Goal: Task Accomplishment & Management: Complete application form

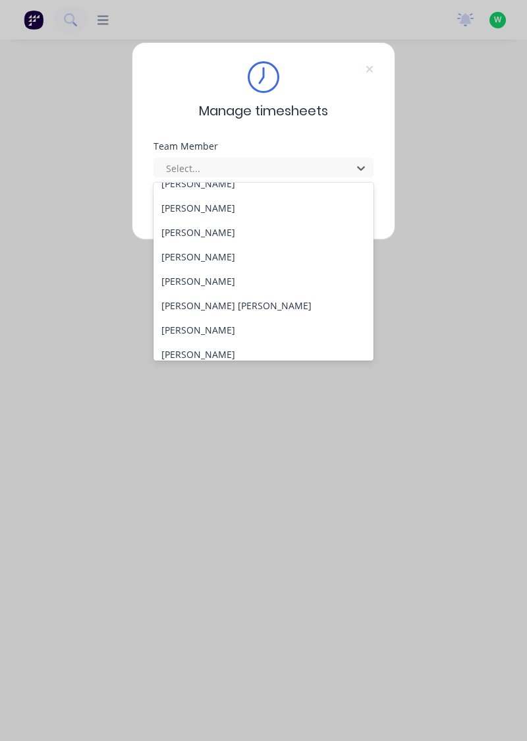
scroll to position [113, 0]
click at [196, 276] on div "[PERSON_NAME]" at bounding box center [264, 280] width 221 height 24
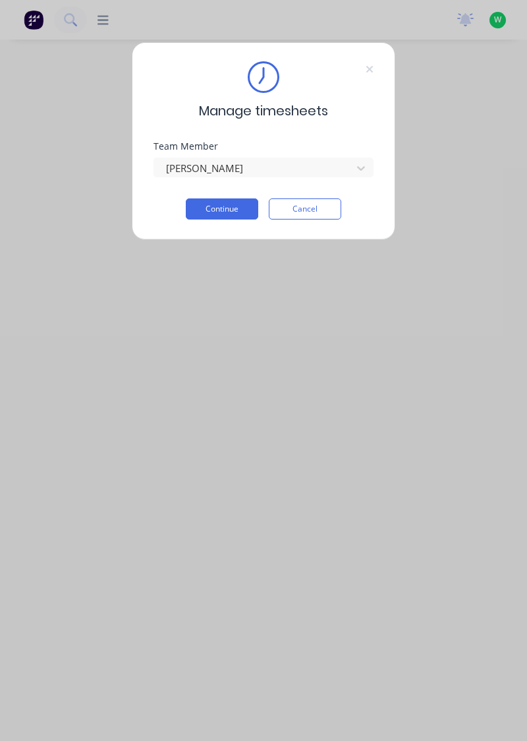
click at [232, 206] on button "Continue" at bounding box center [222, 208] width 73 height 21
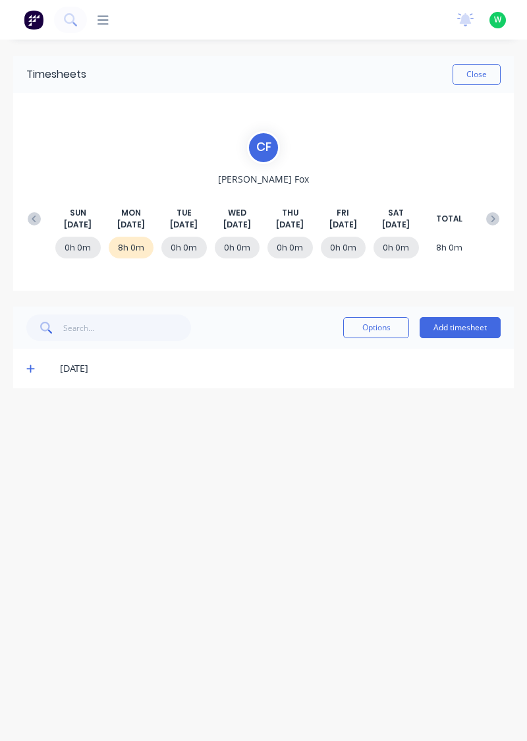
click at [27, 216] on button at bounding box center [34, 219] width 26 height 24
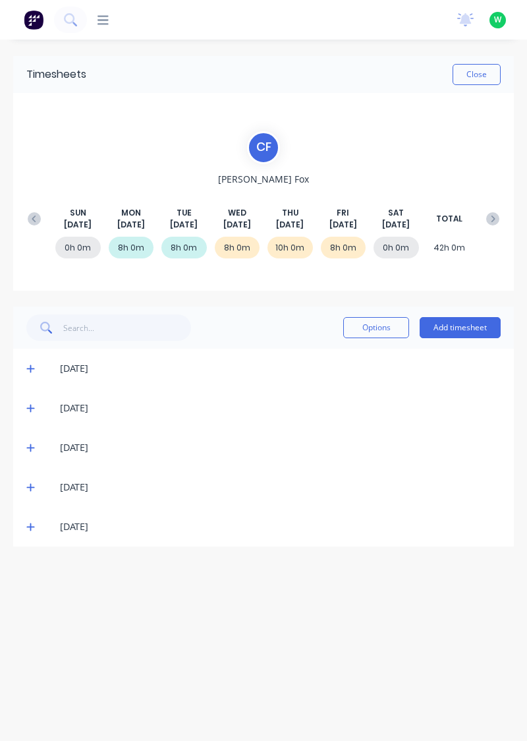
click at [32, 451] on icon at bounding box center [30, 447] width 9 height 9
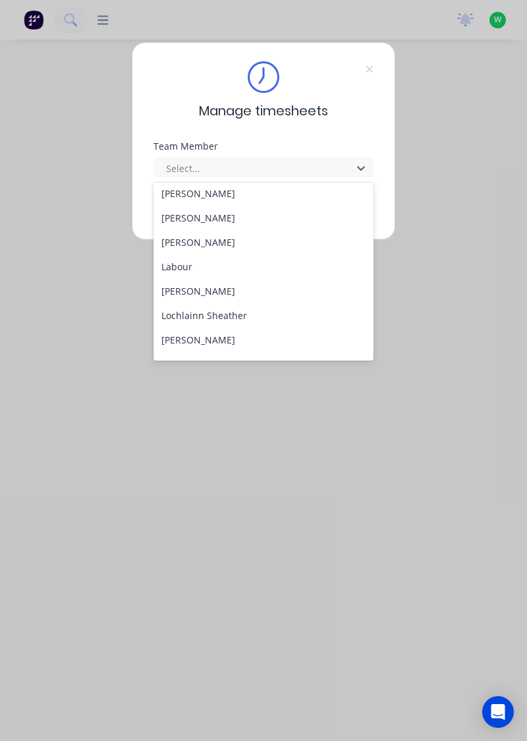
scroll to position [297, 0]
click at [235, 314] on div "Lochlainn Sheather" at bounding box center [264, 315] width 221 height 24
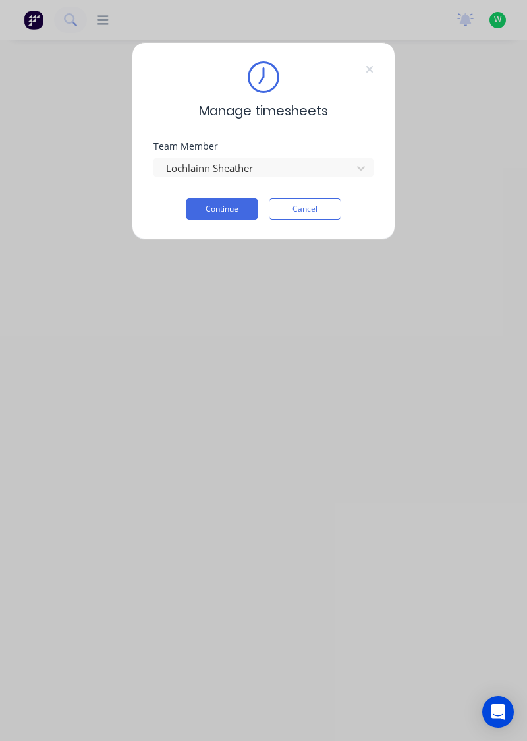
click at [231, 204] on button "Continue" at bounding box center [222, 208] width 73 height 21
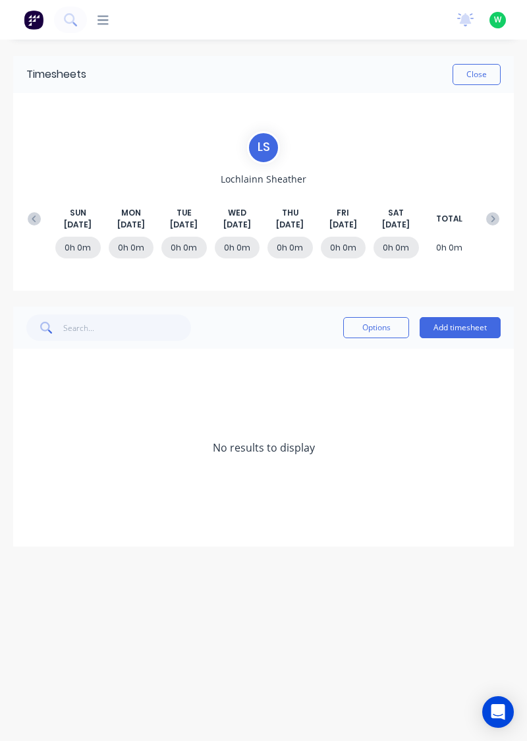
click at [41, 198] on div "SUN Sep 7th MON Sep 8th TUE Sep 9th WED Sep 10th THU Sep 11th FRI Sep 12th SAT …" at bounding box center [263, 219] width 485 height 67
click at [38, 212] on icon at bounding box center [34, 218] width 13 height 13
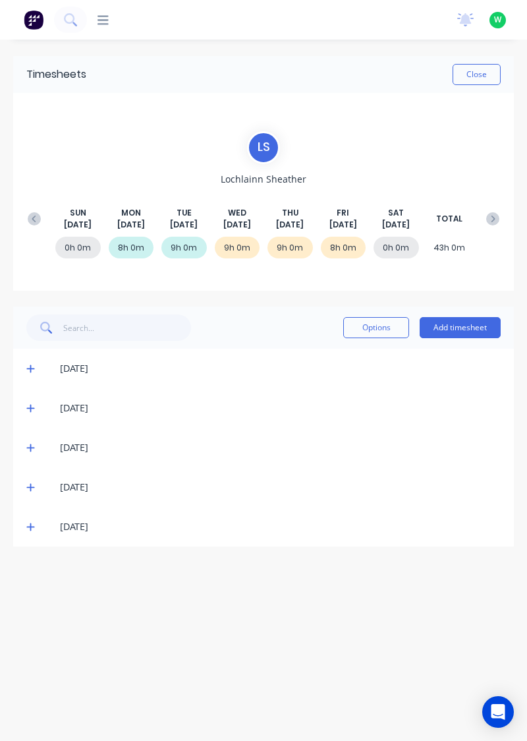
click at [30, 523] on icon at bounding box center [30, 526] width 9 height 9
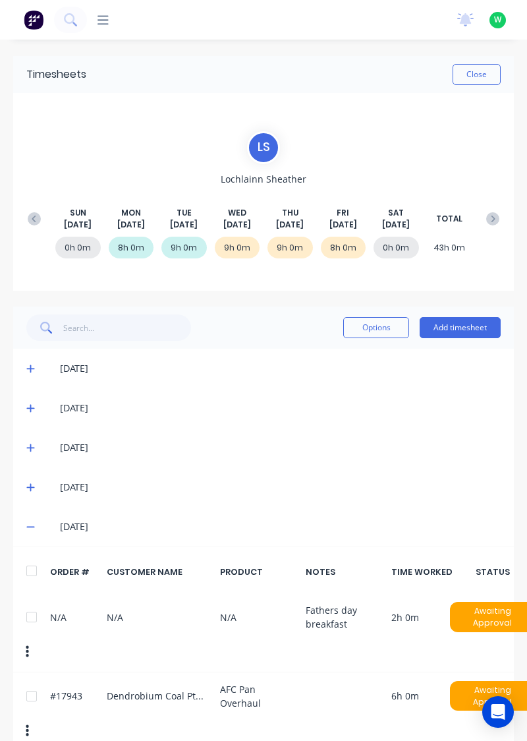
click at [492, 216] on icon at bounding box center [494, 219] width 4 height 7
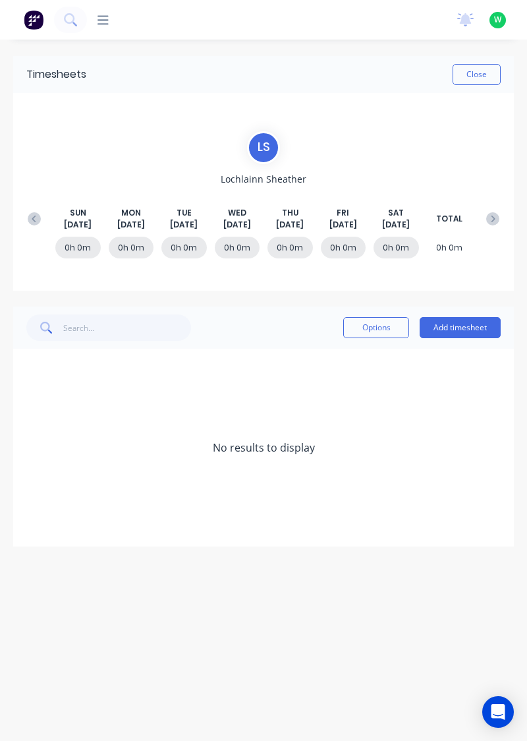
click at [468, 332] on button "Add timesheet" at bounding box center [460, 327] width 81 height 21
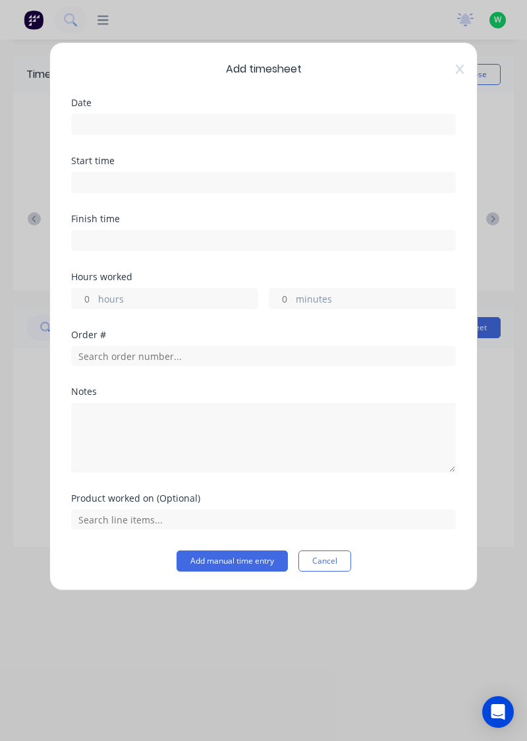
click at [309, 119] on input at bounding box center [264, 125] width 384 height 20
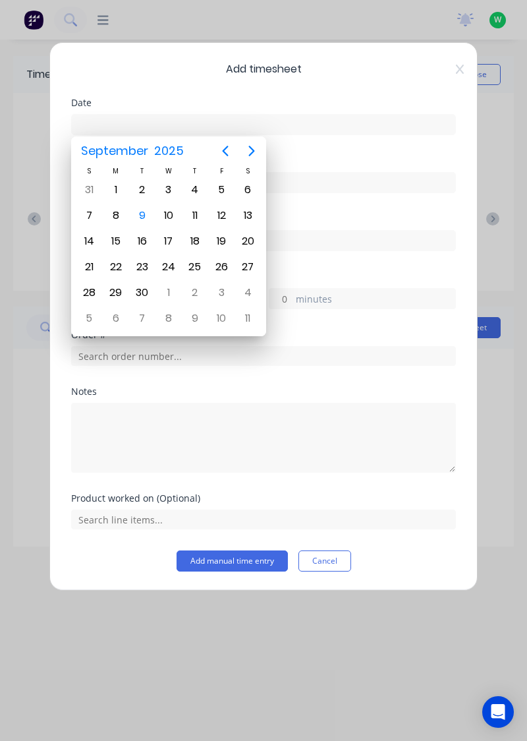
click at [110, 216] on div "8" at bounding box center [116, 216] width 20 height 20
type input "08/09/2025"
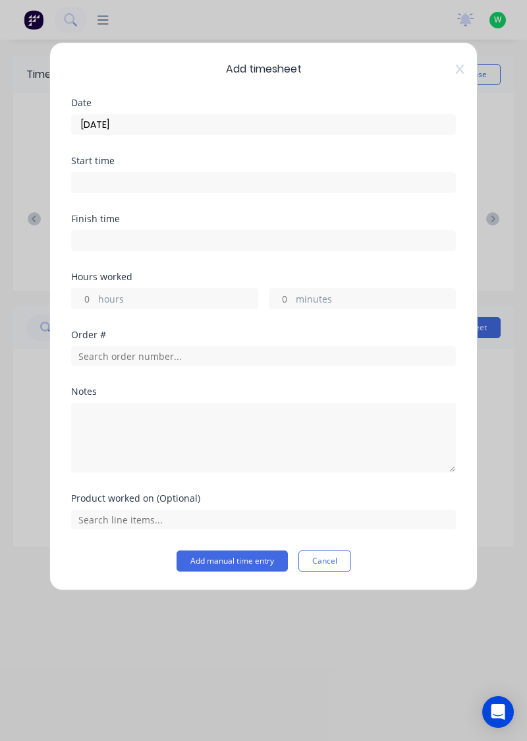
click at [178, 296] on label "hours" at bounding box center [178, 300] width 160 height 16
click at [95, 296] on input "hours" at bounding box center [83, 299] width 23 height 20
type input "5"
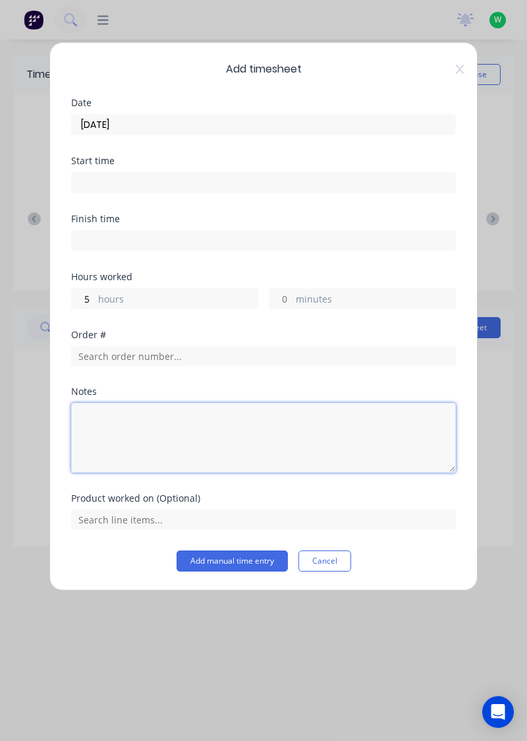
click at [161, 415] on textarea at bounding box center [263, 438] width 385 height 70
type textarea "S"
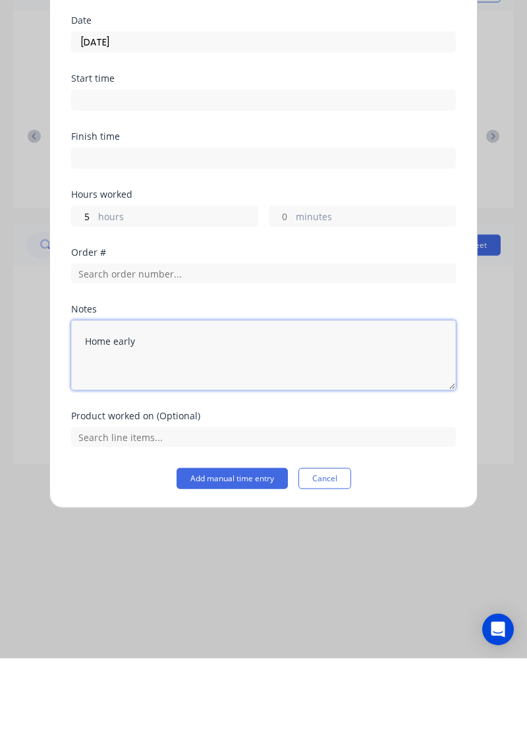
type textarea "Home early"
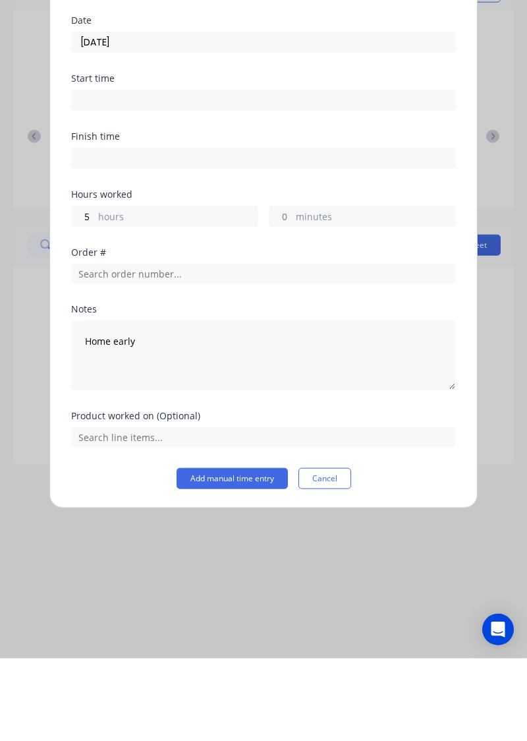
click at [222, 555] on button "Add manual time entry" at bounding box center [232, 560] width 111 height 21
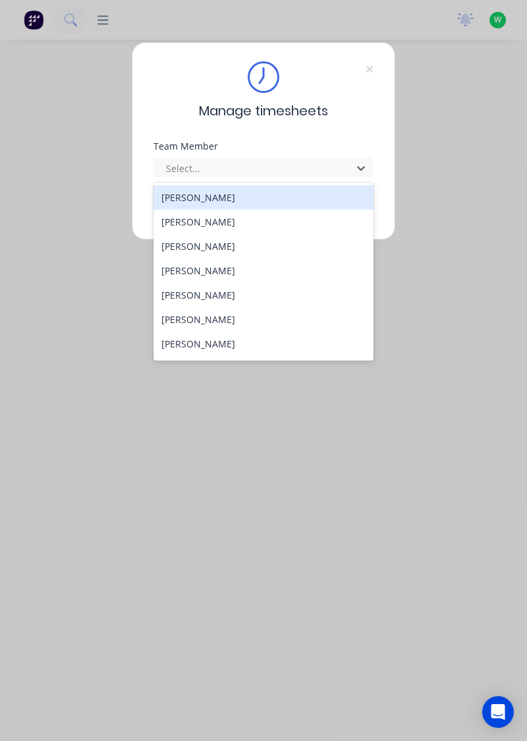
click at [218, 196] on div "[PERSON_NAME]" at bounding box center [264, 197] width 221 height 24
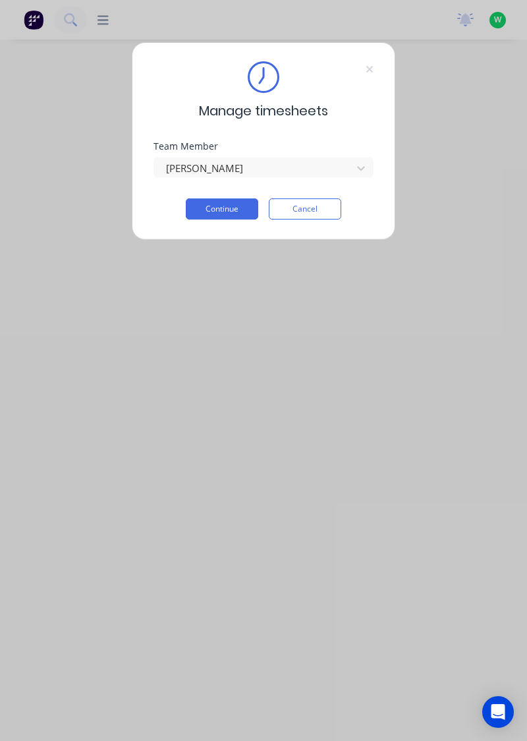
click at [219, 212] on button "Continue" at bounding box center [222, 208] width 73 height 21
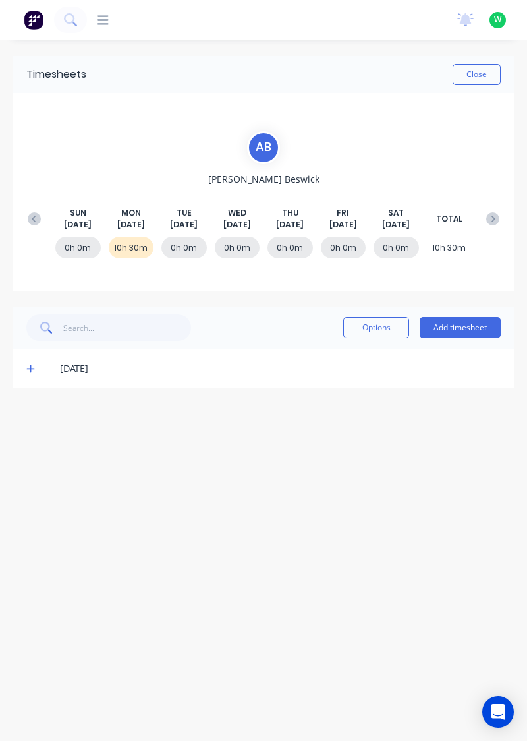
click at [28, 367] on icon at bounding box center [30, 369] width 8 height 8
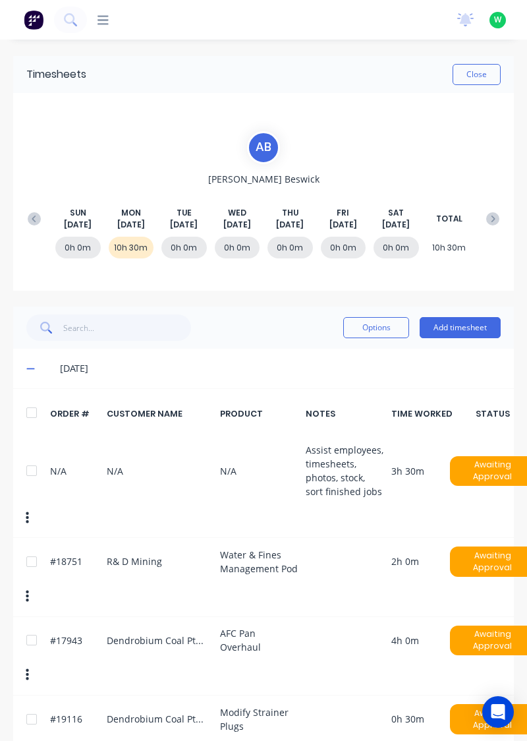
click at [29, 369] on icon at bounding box center [30, 369] width 8 height 1
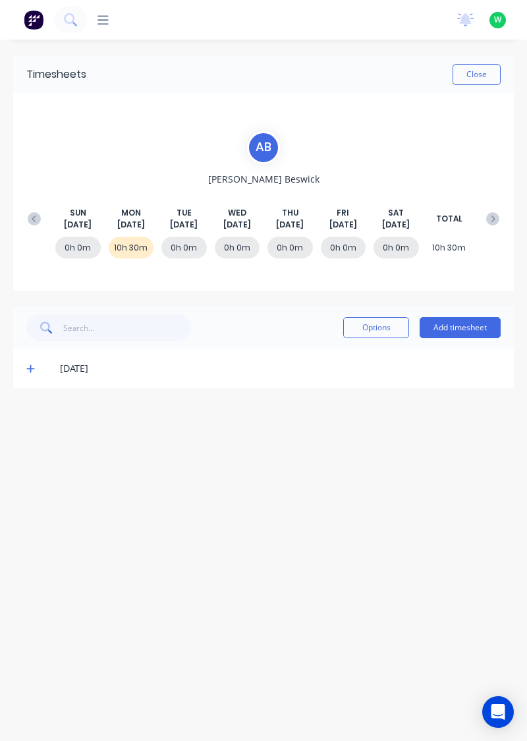
click at [26, 365] on icon at bounding box center [30, 368] width 9 height 9
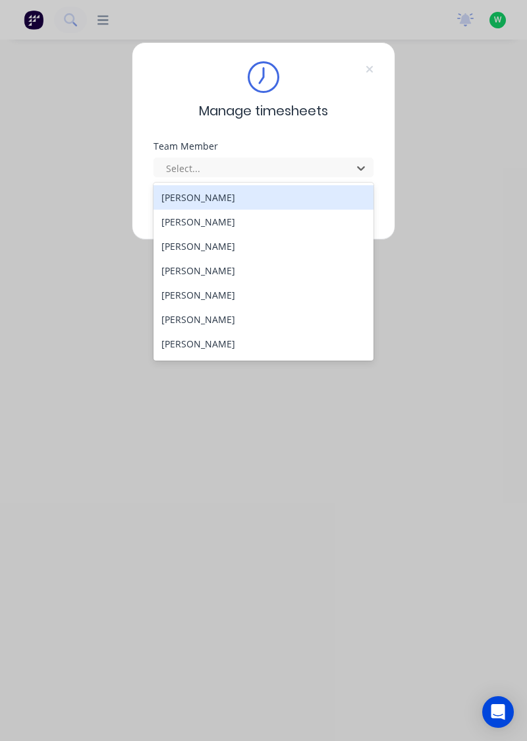
click at [223, 192] on div "[PERSON_NAME]" at bounding box center [264, 197] width 221 height 24
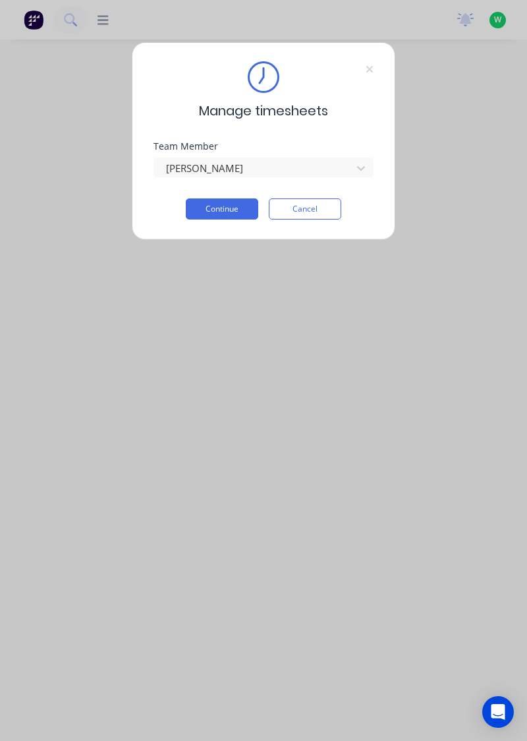
click at [237, 200] on button "Continue" at bounding box center [222, 208] width 73 height 21
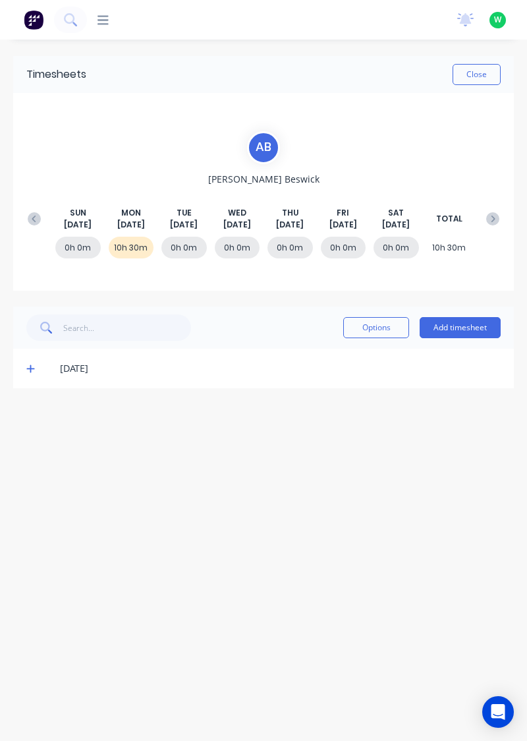
click at [465, 330] on button "Add timesheet" at bounding box center [460, 327] width 81 height 21
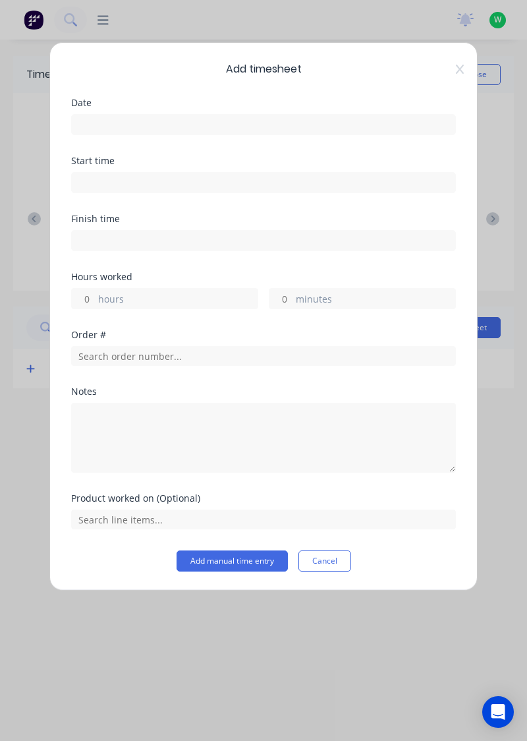
click at [311, 120] on input at bounding box center [264, 125] width 384 height 20
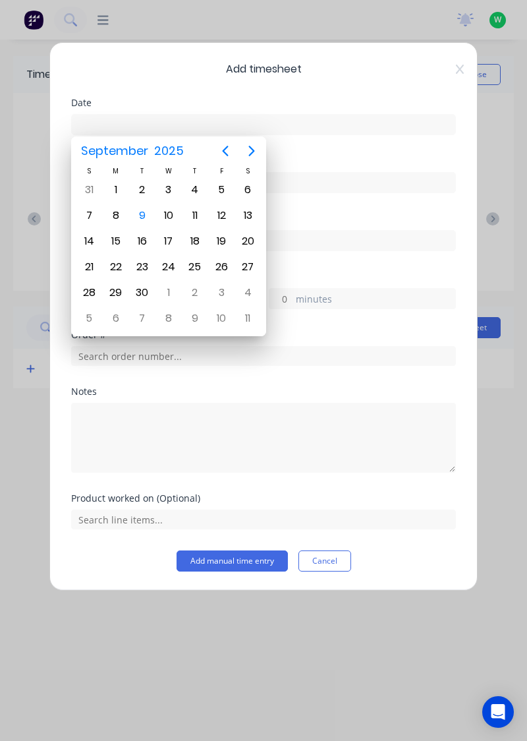
click at [140, 214] on div "9" at bounding box center [143, 216] width 20 height 20
type input "09/09/2025"
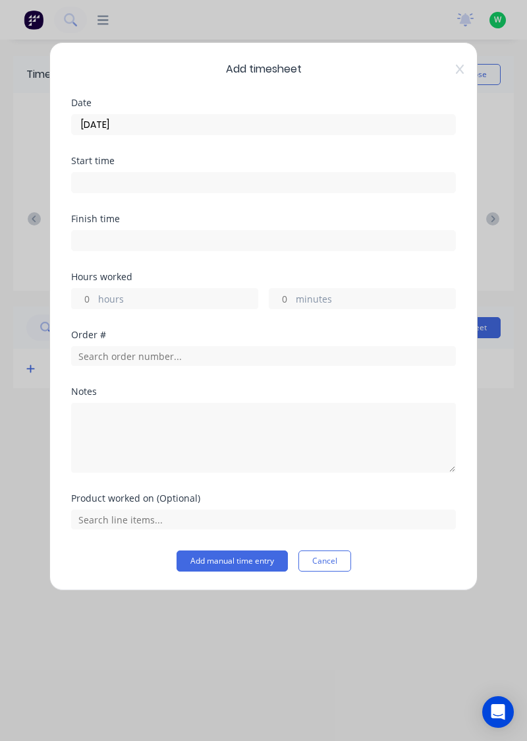
click at [186, 295] on label "hours" at bounding box center [178, 300] width 160 height 16
click at [95, 295] on input "hours" at bounding box center [83, 299] width 23 height 20
type input "8"
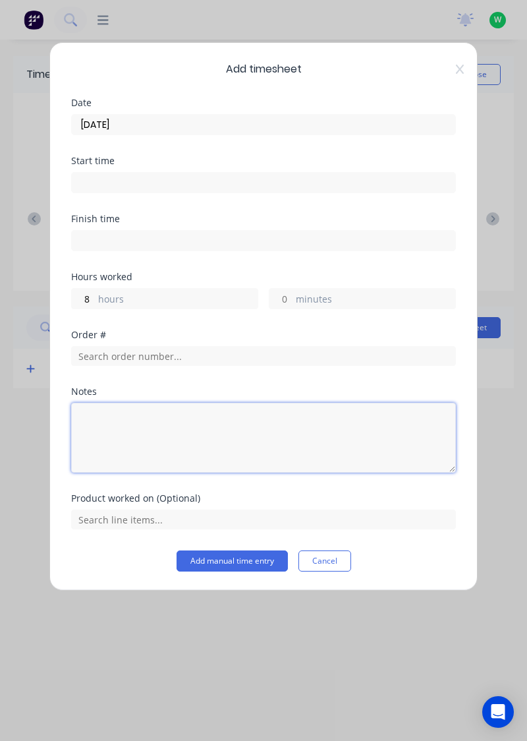
click at [203, 417] on textarea at bounding box center [263, 438] width 385 height 70
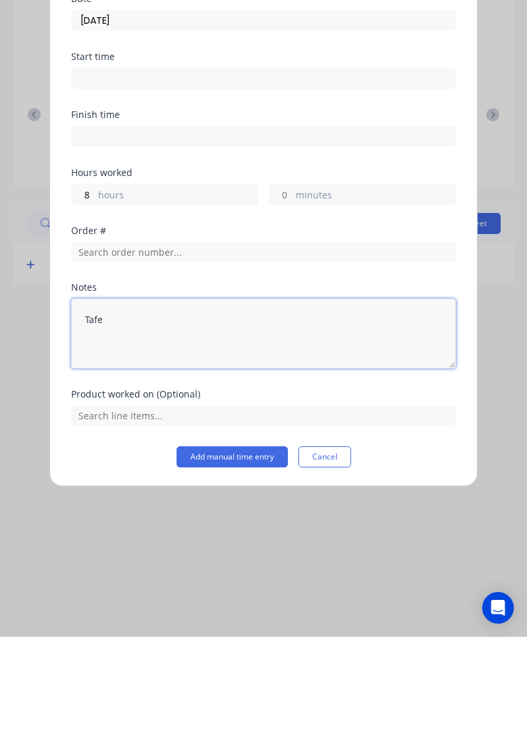
type textarea "Tafe"
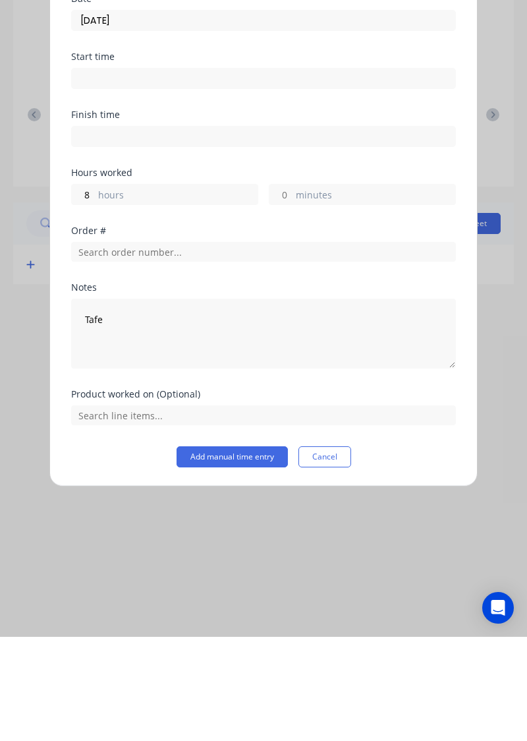
click at [252, 561] on button "Add manual time entry" at bounding box center [232, 560] width 111 height 21
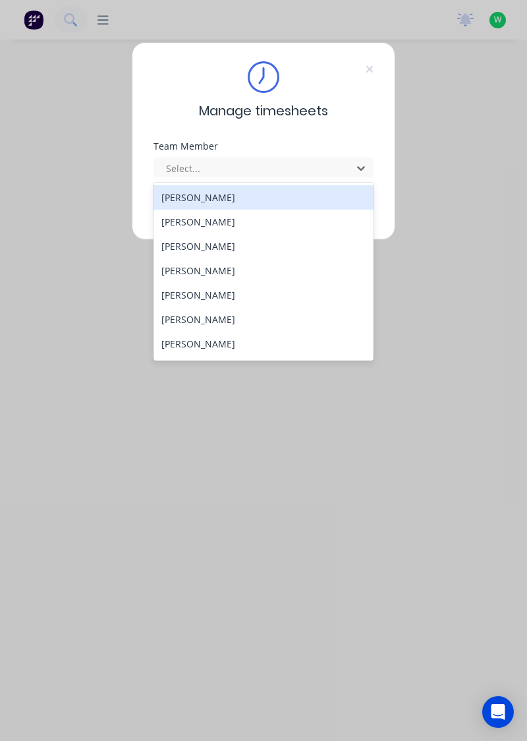
click at [216, 222] on div "[PERSON_NAME]" at bounding box center [264, 222] width 221 height 24
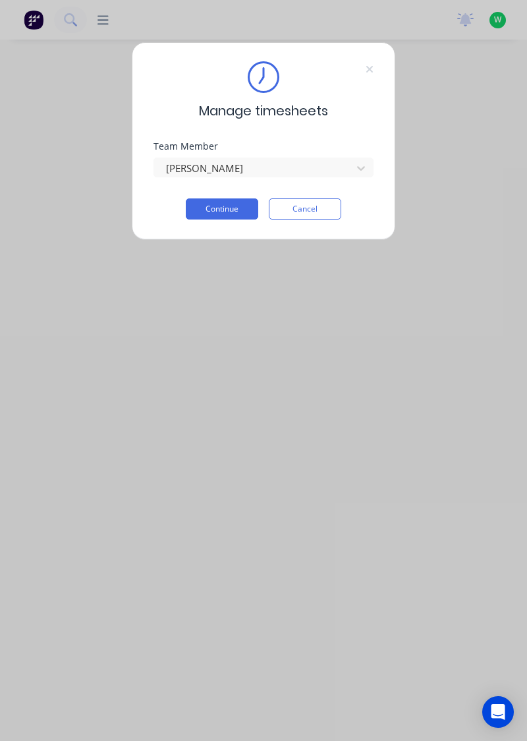
click at [223, 212] on button "Continue" at bounding box center [222, 208] width 73 height 21
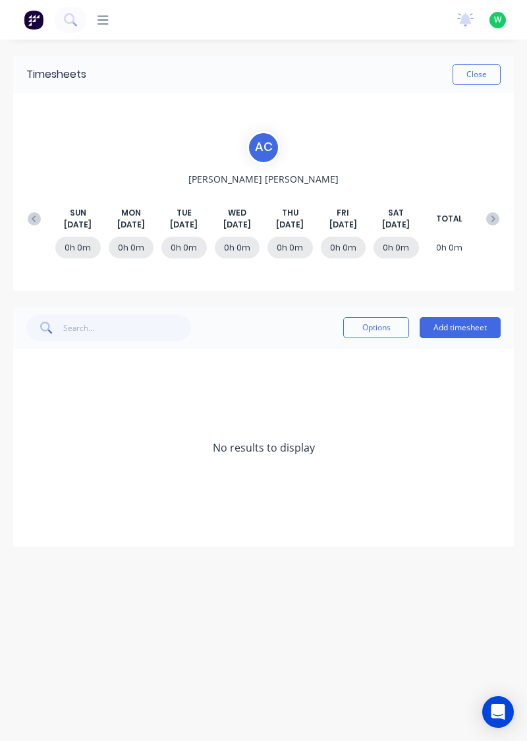
click at [27, 222] on button at bounding box center [34, 219] width 26 height 24
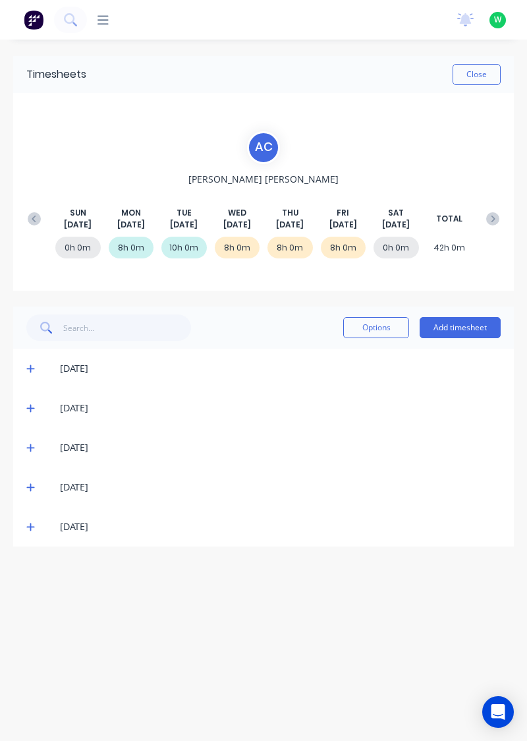
click at [30, 527] on icon at bounding box center [30, 527] width 8 height 8
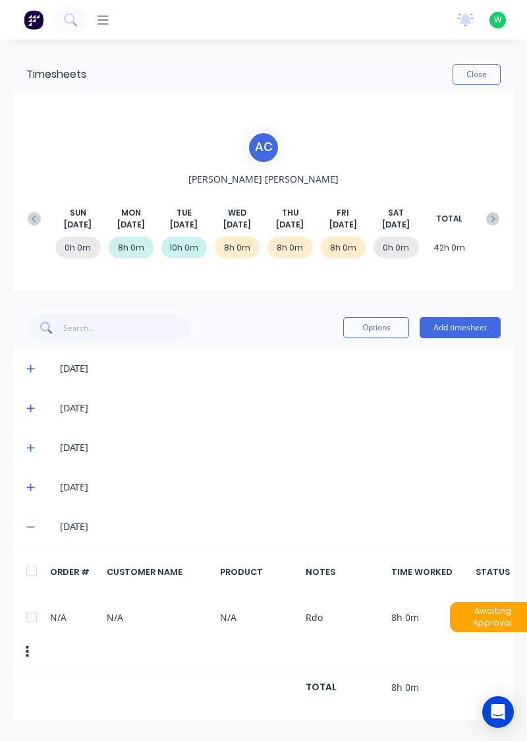
click at [496, 216] on icon at bounding box center [493, 218] width 13 height 13
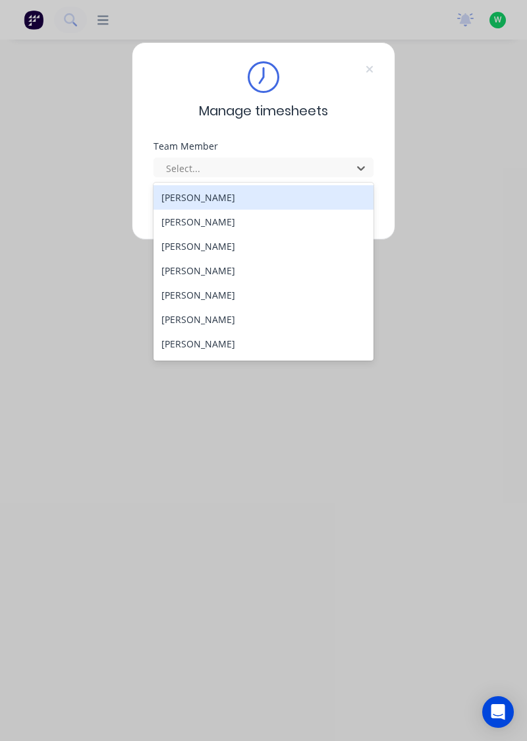
click at [183, 247] on div "[PERSON_NAME]" at bounding box center [264, 246] width 221 height 24
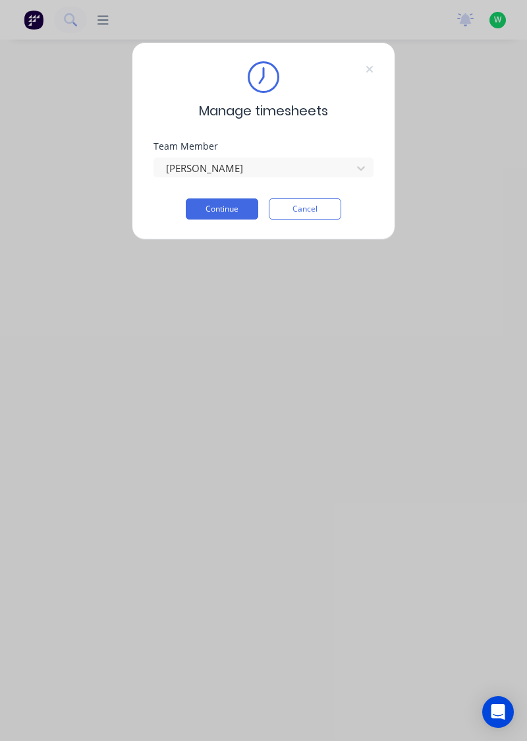
click at [214, 208] on button "Continue" at bounding box center [222, 208] width 73 height 21
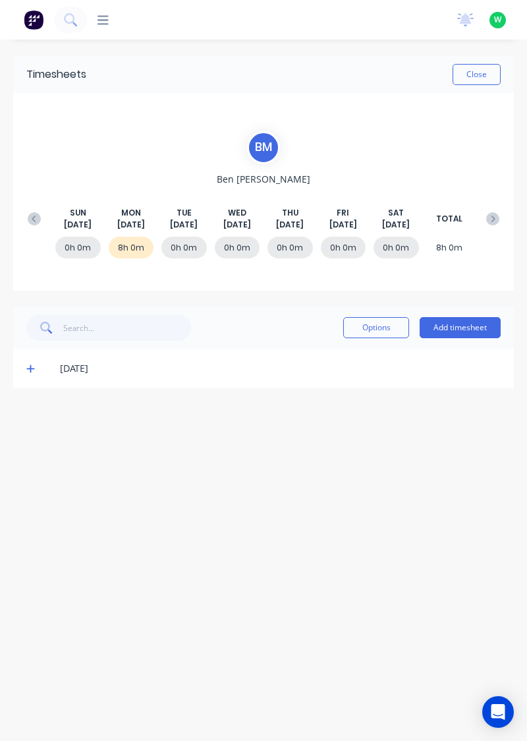
click at [34, 362] on span at bounding box center [32, 368] width 13 height 13
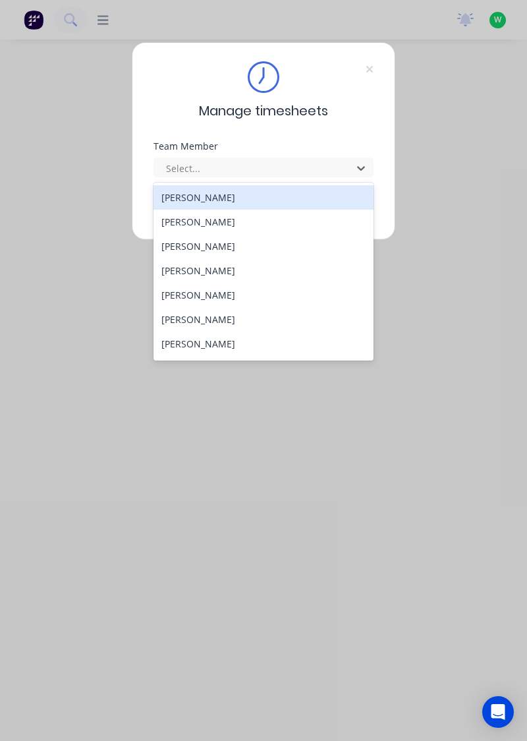
click at [175, 218] on div "[PERSON_NAME]" at bounding box center [264, 222] width 221 height 24
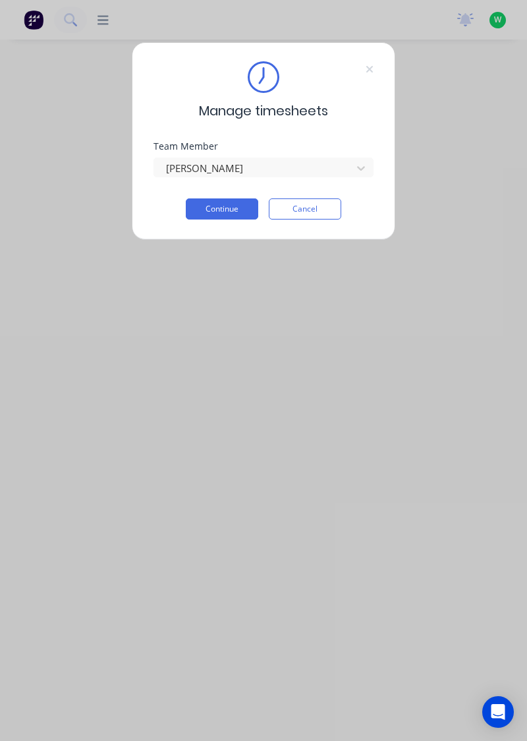
click at [218, 208] on button "Continue" at bounding box center [222, 208] width 73 height 21
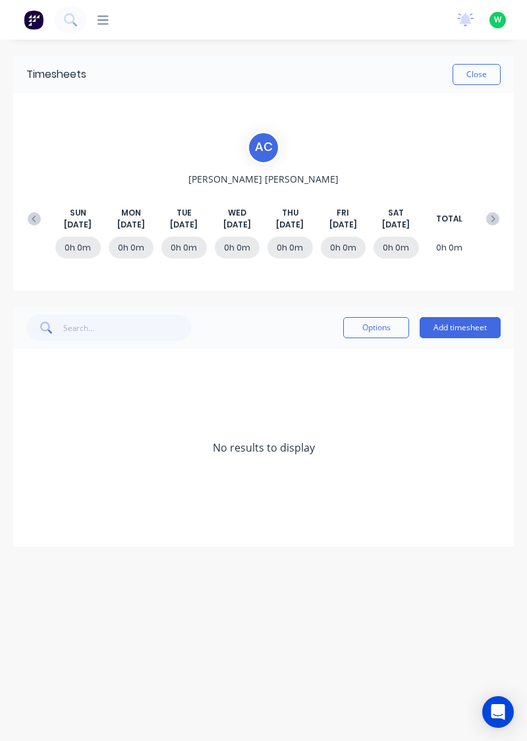
click at [21, 214] on div "SUN Sep 7th MON Sep 8th TUE Sep 9th WED Sep 10th THU Sep 11th FRI Sep 12th SAT …" at bounding box center [263, 219] width 485 height 24
click at [23, 213] on button at bounding box center [34, 219] width 26 height 24
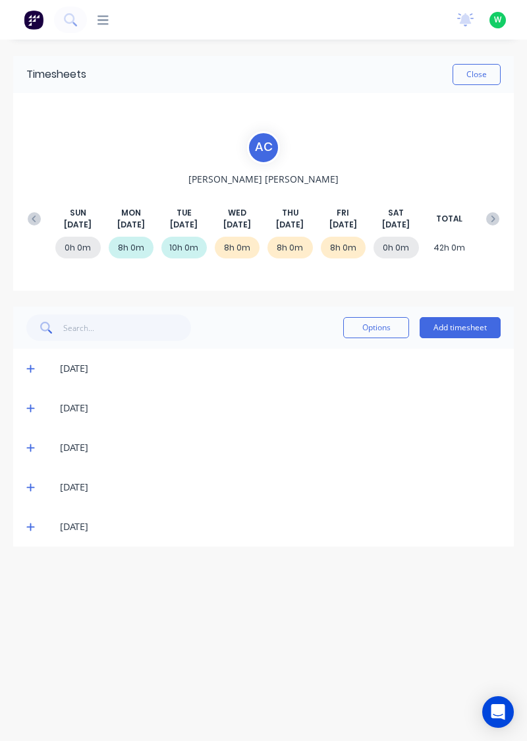
click at [28, 525] on icon at bounding box center [30, 527] width 8 height 8
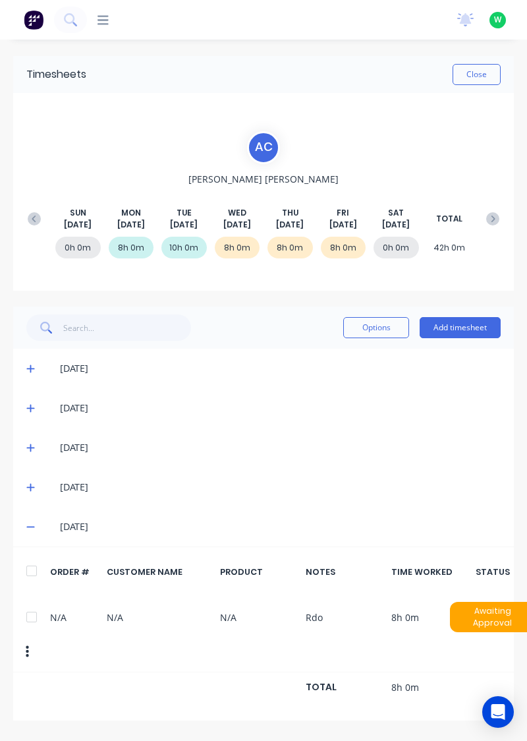
click at [27, 483] on icon at bounding box center [30, 487] width 9 height 9
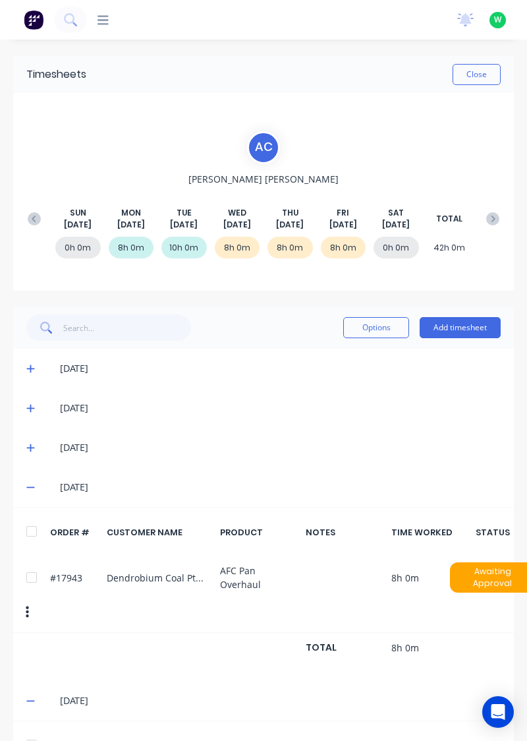
click at [19, 436] on div "03/09/25" at bounding box center [263, 448] width 501 height 40
click at [29, 446] on icon at bounding box center [30, 448] width 8 height 8
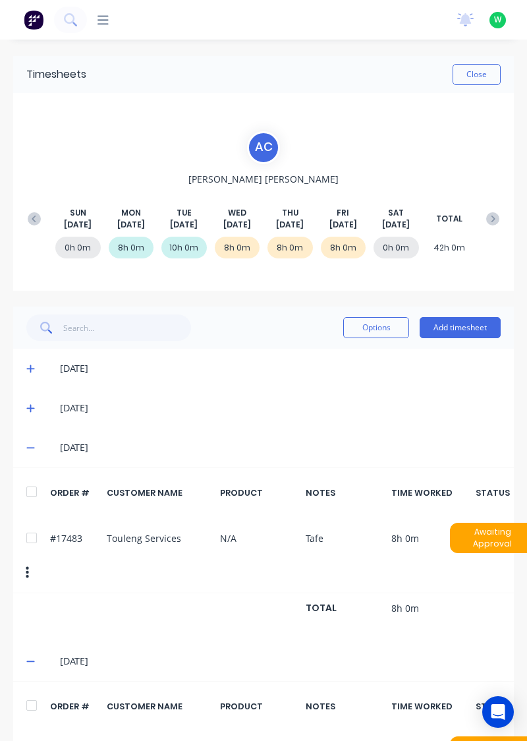
click at [30, 409] on icon at bounding box center [30, 409] width 8 height 8
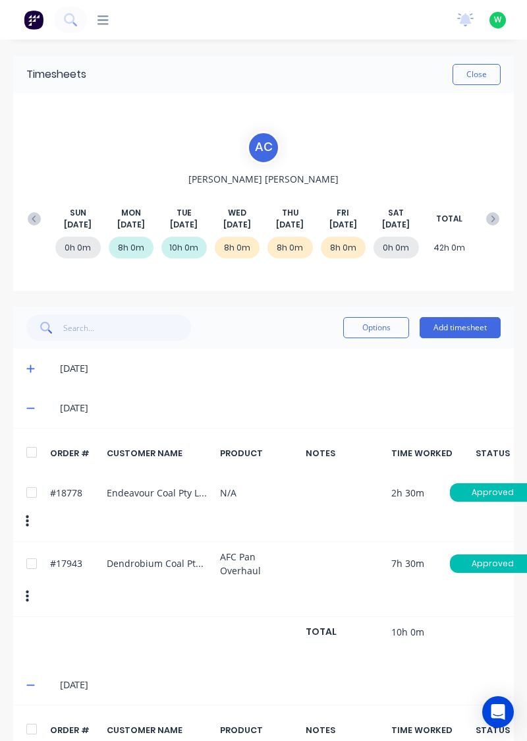
click at [490, 214] on icon at bounding box center [493, 218] width 13 height 13
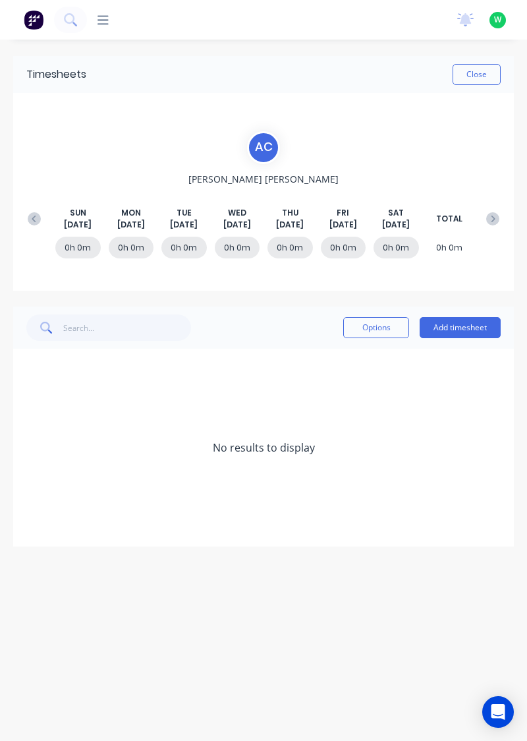
click at [466, 323] on button "Add timesheet" at bounding box center [460, 327] width 81 height 21
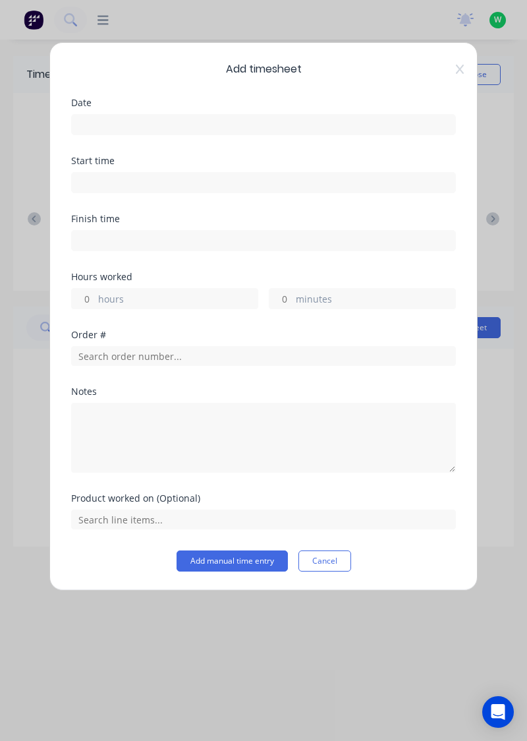
click at [356, 117] on input at bounding box center [264, 125] width 384 height 20
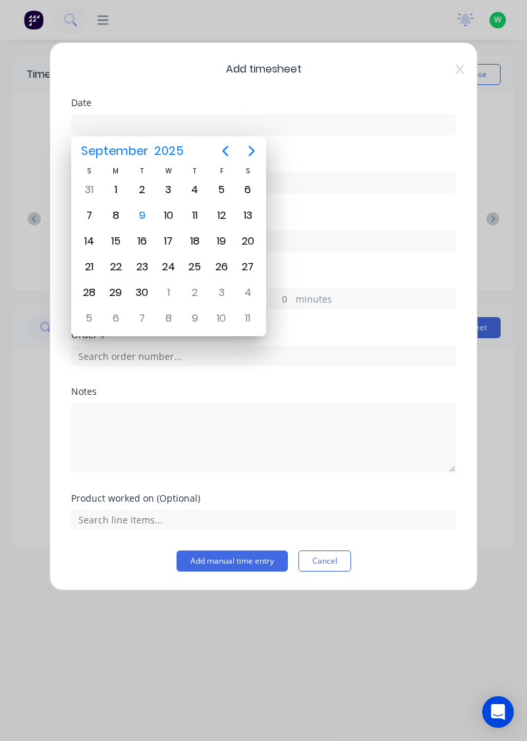
click at [116, 215] on div "8" at bounding box center [116, 216] width 20 height 20
type input "08/09/2025"
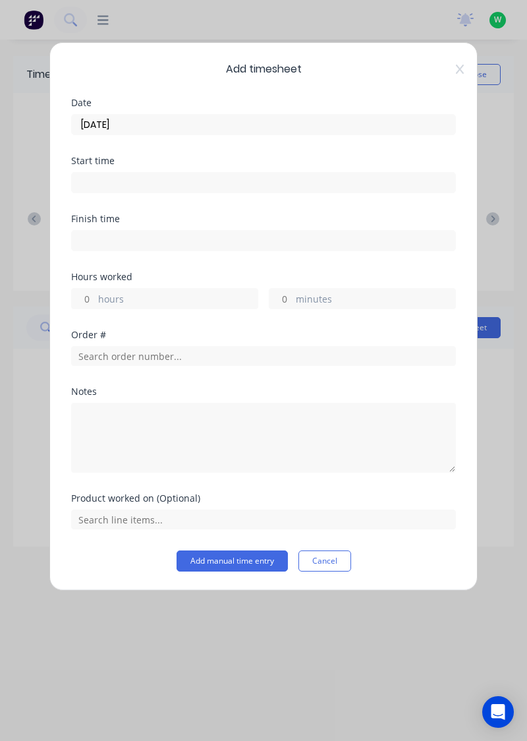
click at [172, 302] on label "hours" at bounding box center [178, 300] width 160 height 16
click at [95, 302] on input "hours" at bounding box center [83, 299] width 23 height 20
type input "8"
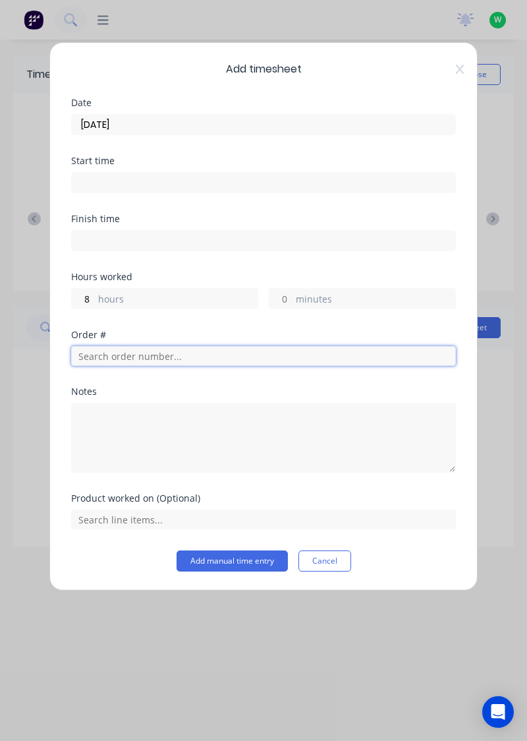
click at [187, 357] on input "text" at bounding box center [263, 356] width 385 height 20
type input "17943"
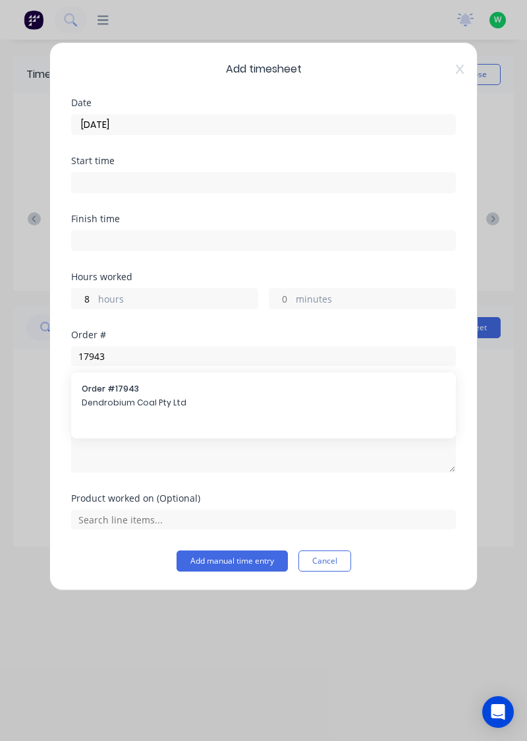
click at [157, 388] on span "Order # 17943" at bounding box center [264, 389] width 364 height 12
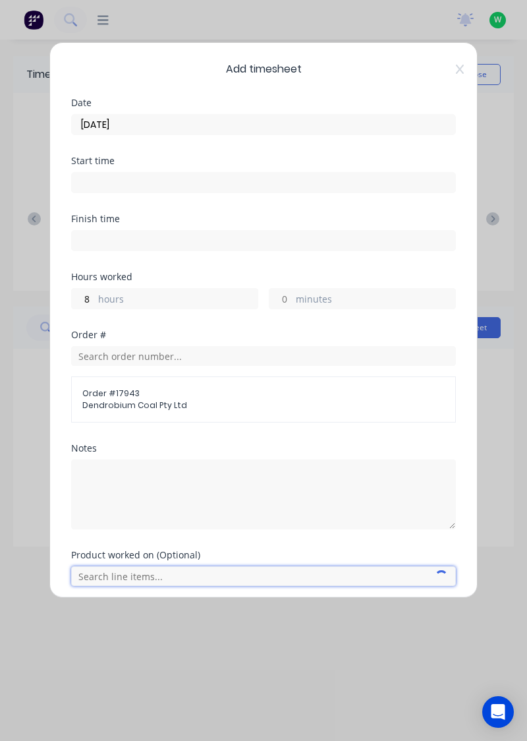
click at [141, 572] on input "text" at bounding box center [263, 576] width 385 height 20
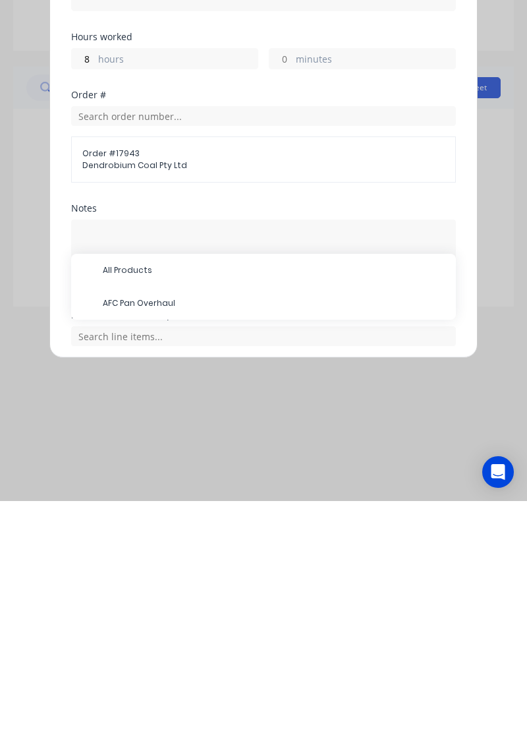
click at [167, 542] on span "AFC Pan Overhaul" at bounding box center [274, 543] width 343 height 12
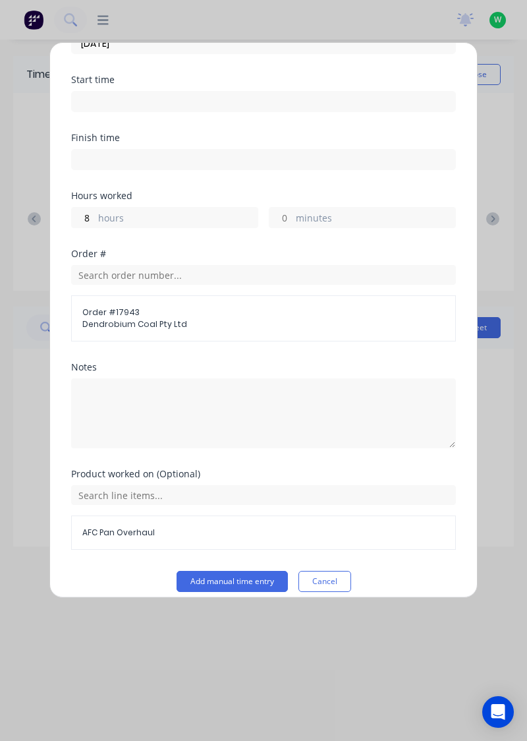
scroll to position [90, 0]
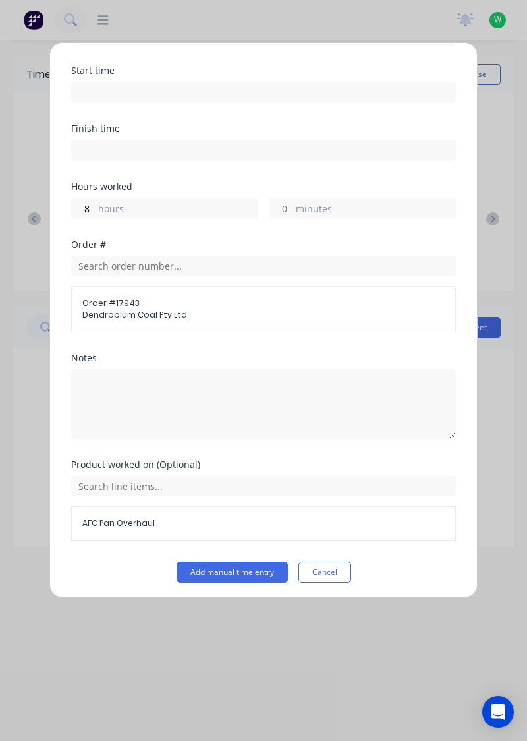
click at [251, 571] on button "Add manual time entry" at bounding box center [232, 572] width 111 height 21
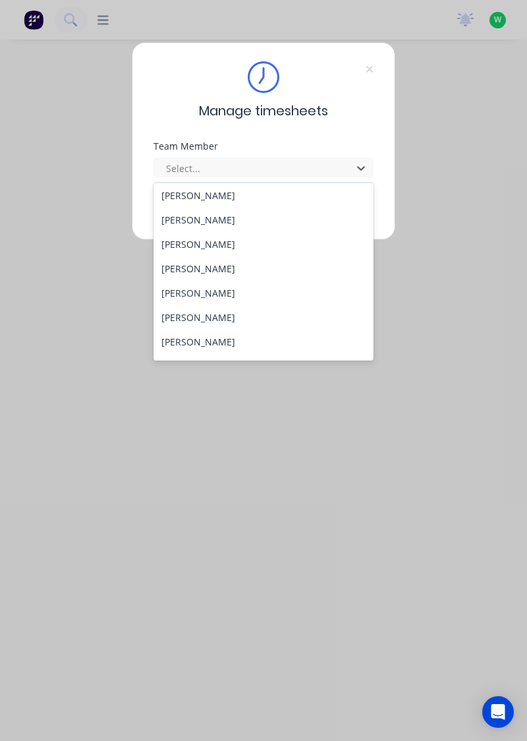
scroll to position [35, 0]
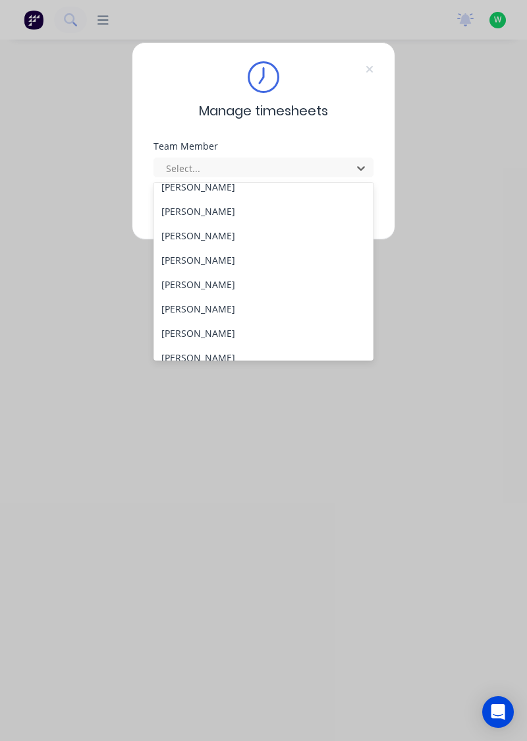
click at [210, 232] on div "[PERSON_NAME]" at bounding box center [264, 235] width 221 height 24
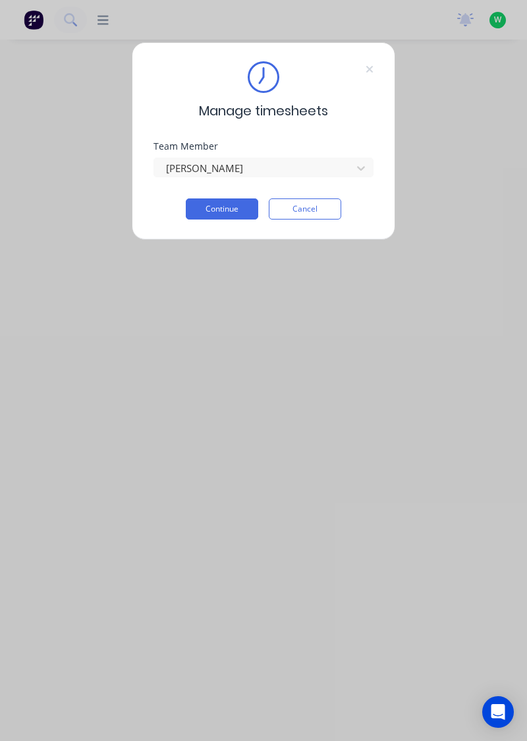
click at [227, 205] on button "Continue" at bounding box center [222, 208] width 73 height 21
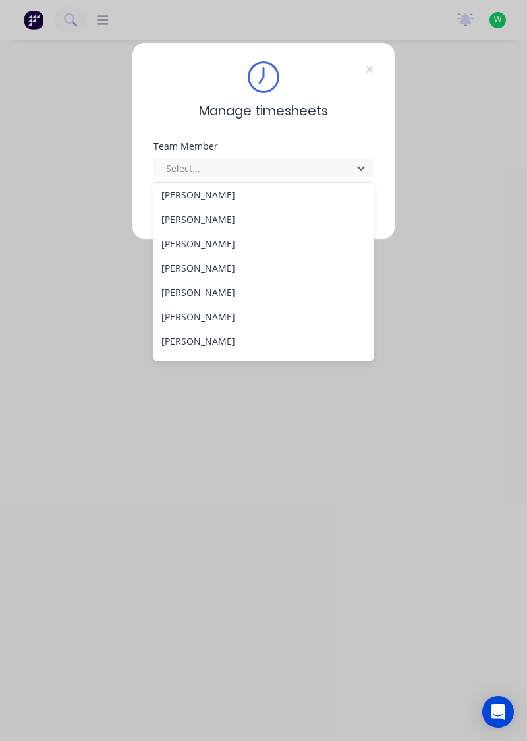
scroll to position [39, 0]
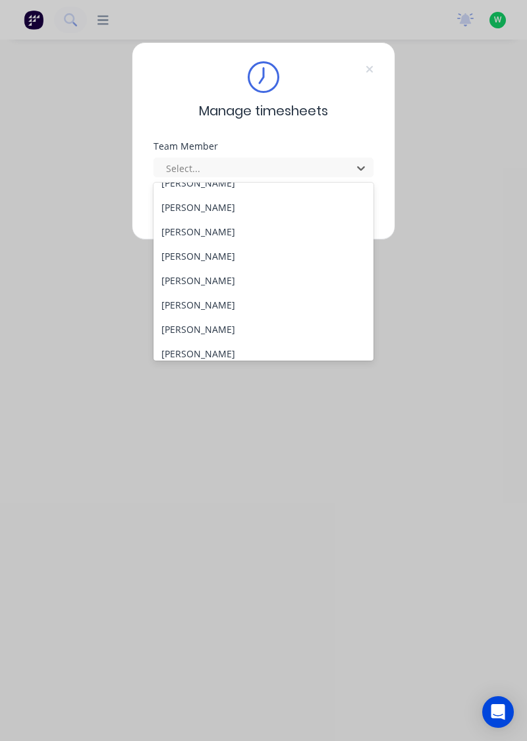
click at [214, 280] on div "[PERSON_NAME]" at bounding box center [264, 280] width 221 height 24
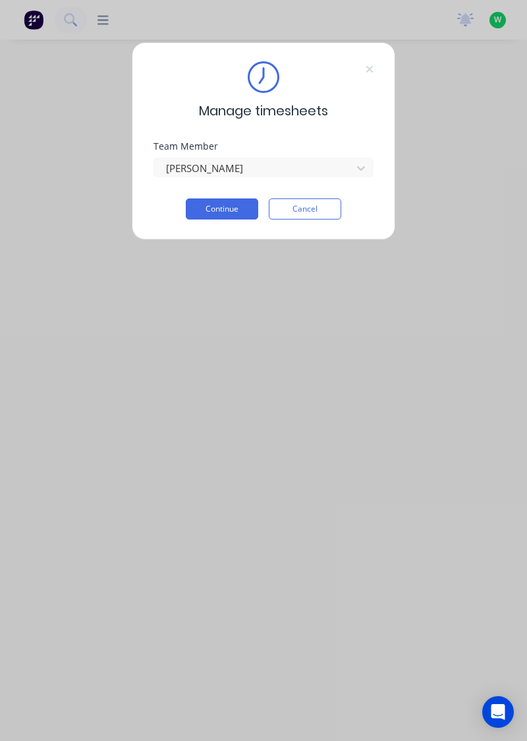
click at [238, 206] on button "Continue" at bounding box center [222, 208] width 73 height 21
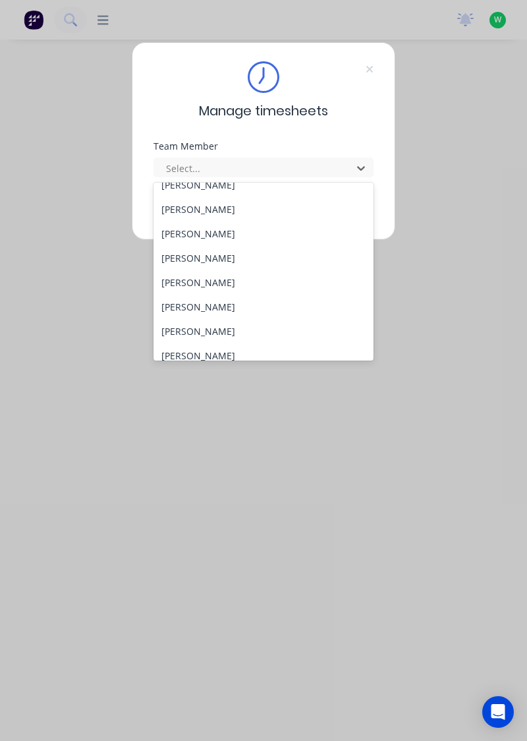
scroll to position [59, 0]
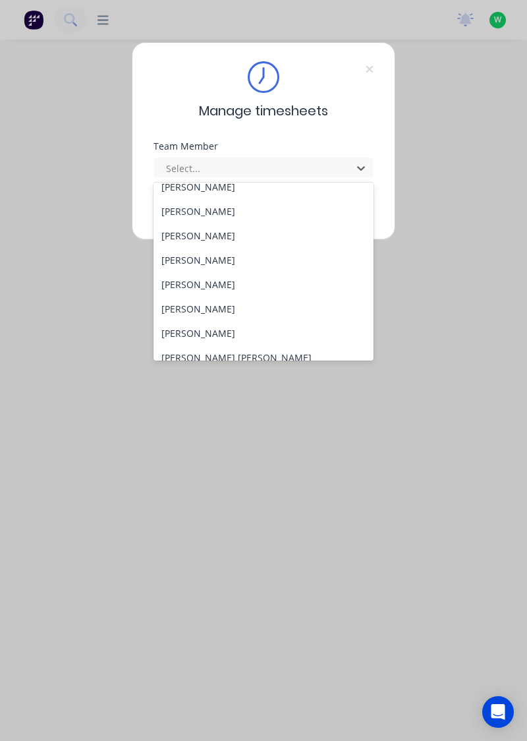
click at [232, 278] on div "[PERSON_NAME]" at bounding box center [264, 284] width 221 height 24
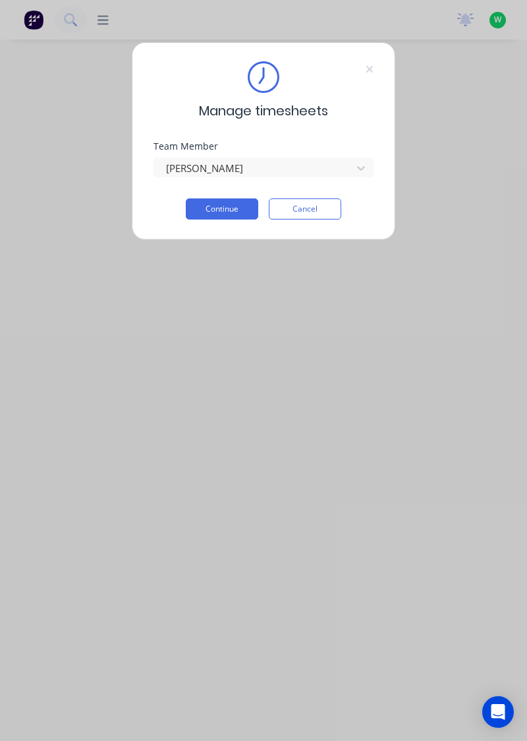
click at [254, 206] on button "Continue" at bounding box center [222, 208] width 73 height 21
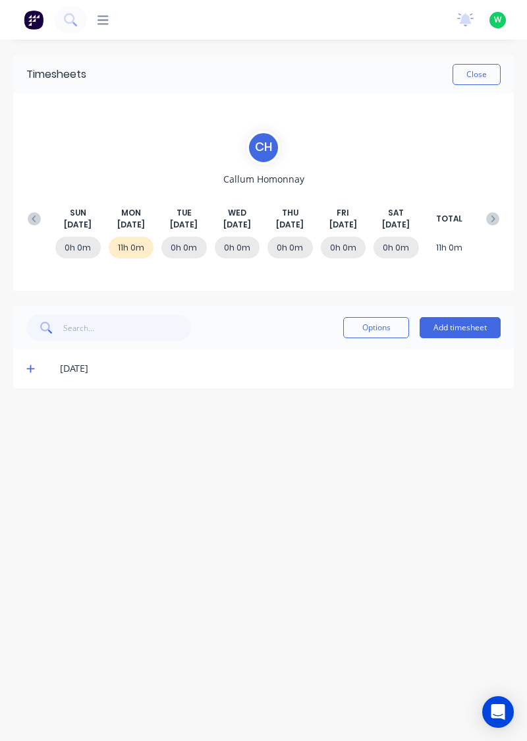
click at [33, 364] on icon at bounding box center [30, 368] width 9 height 9
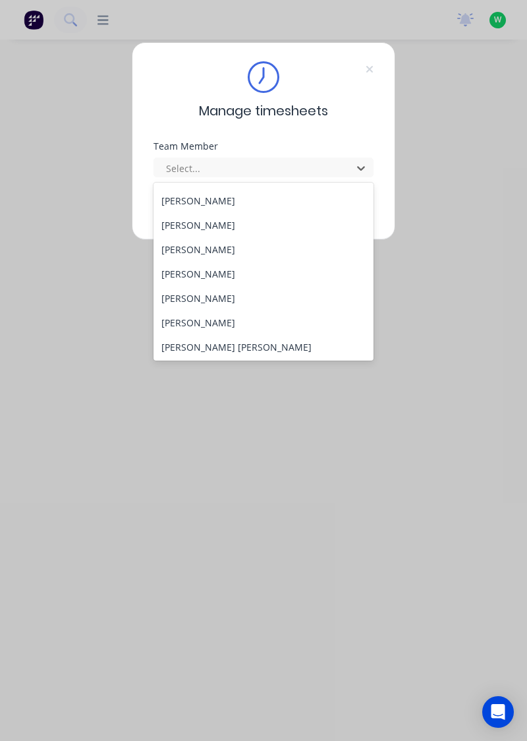
scroll to position [73, 0]
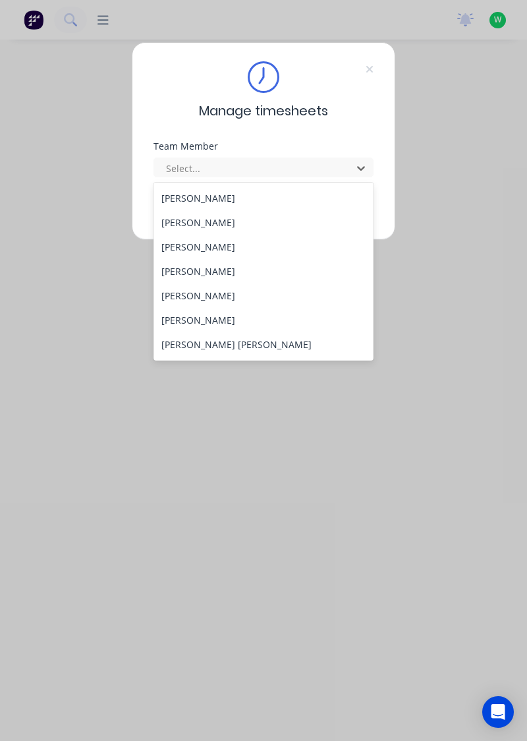
click at [222, 294] on div "[PERSON_NAME]" at bounding box center [264, 295] width 221 height 24
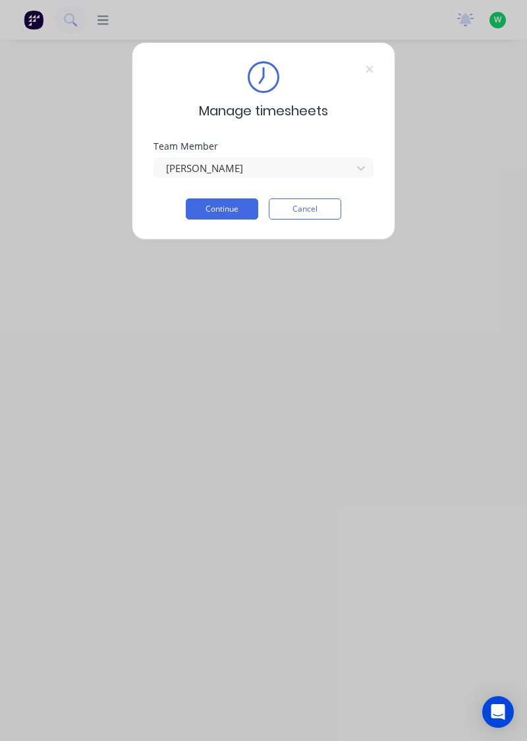
click at [219, 211] on button "Continue" at bounding box center [222, 208] width 73 height 21
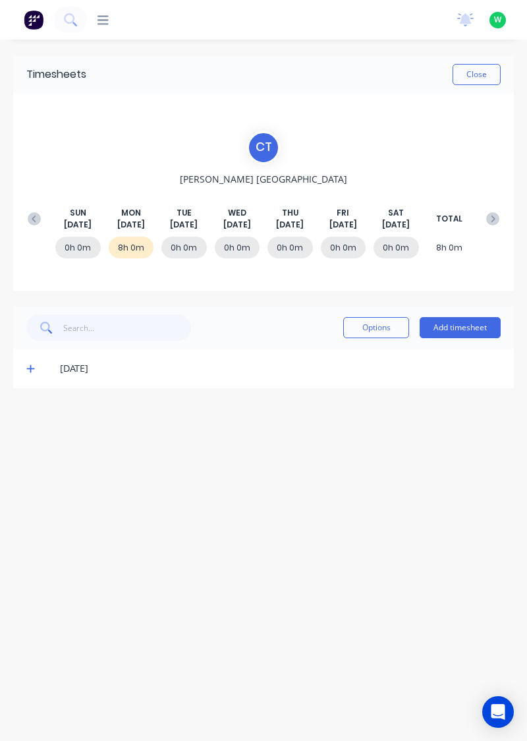
click at [29, 367] on icon at bounding box center [30, 369] width 8 height 8
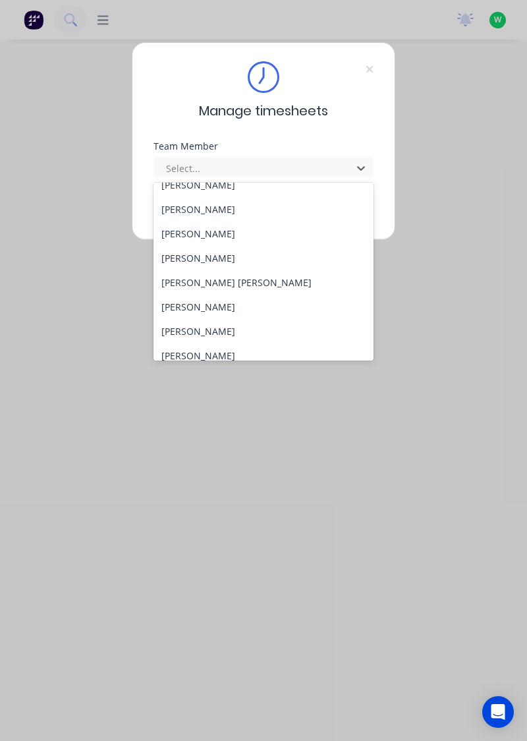
scroll to position [138, 0]
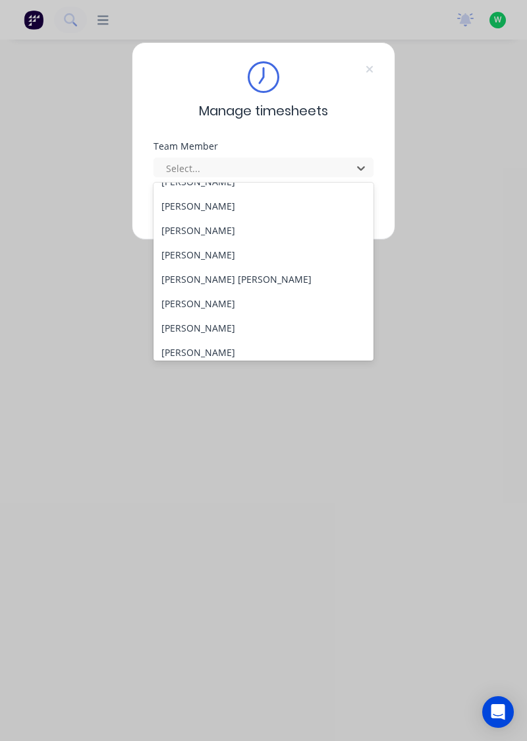
click at [175, 323] on div "[PERSON_NAME]" at bounding box center [264, 328] width 221 height 24
click at [179, 302] on div "[PERSON_NAME]" at bounding box center [264, 303] width 221 height 24
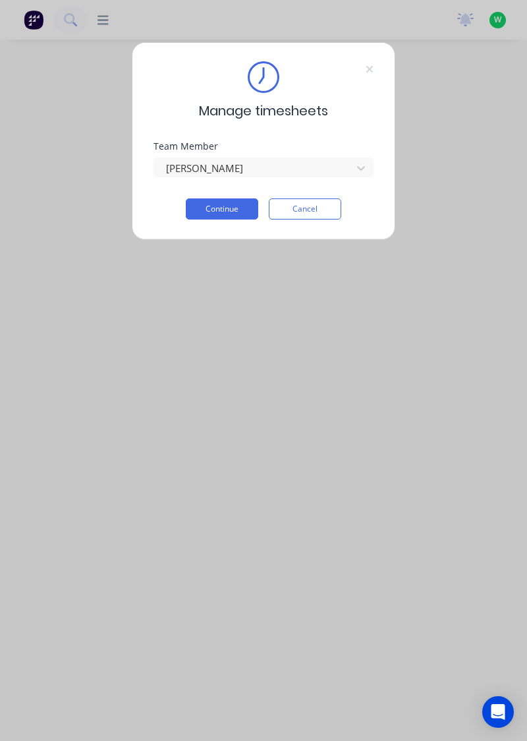
click at [208, 211] on button "Continue" at bounding box center [222, 208] width 73 height 21
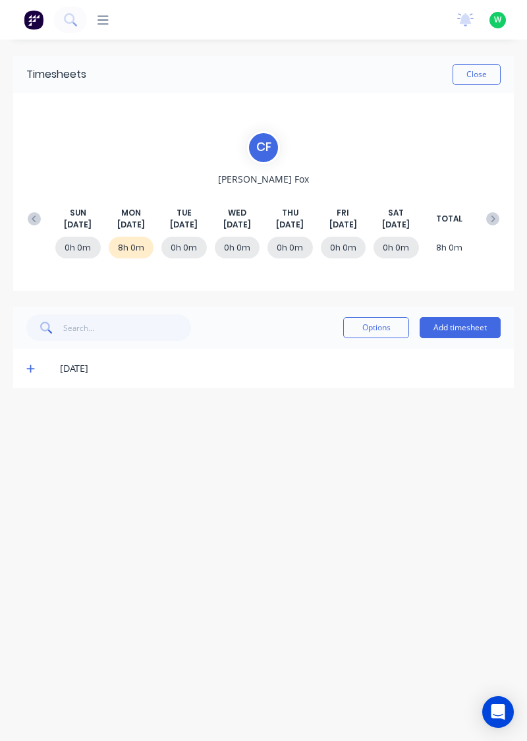
click at [39, 373] on div "[DATE]" at bounding box center [270, 368] width 462 height 15
click at [29, 368] on icon at bounding box center [30, 369] width 8 height 8
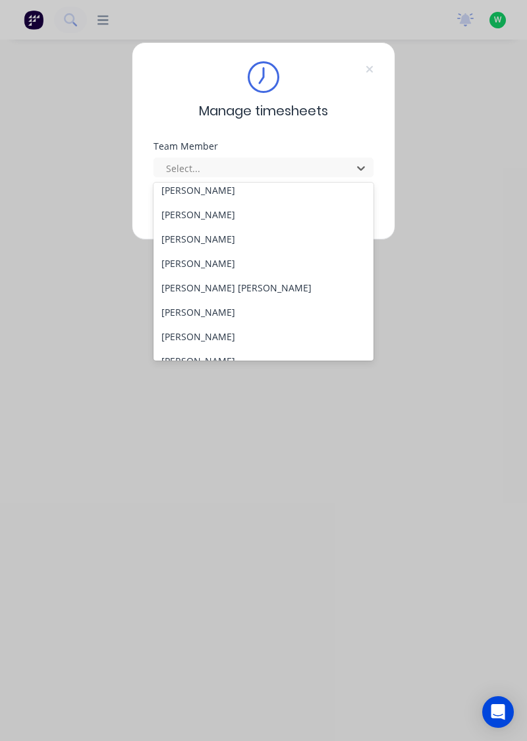
scroll to position [131, 0]
click at [203, 281] on div "[PERSON_NAME] [PERSON_NAME]" at bounding box center [264, 286] width 221 height 24
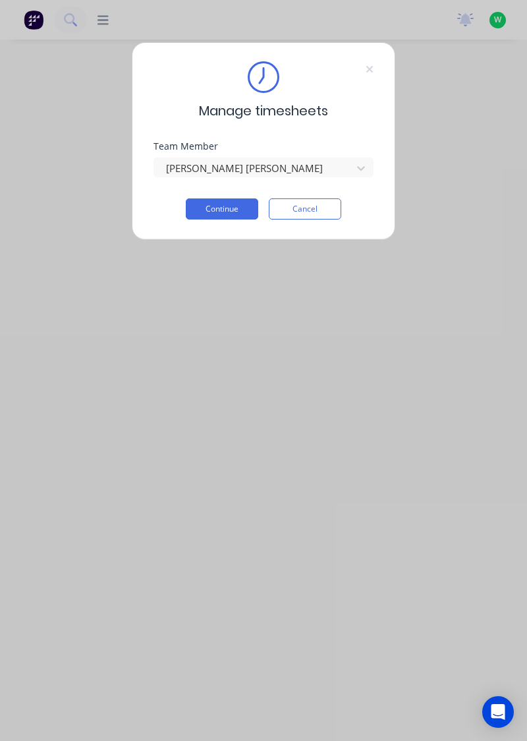
click at [220, 208] on button "Continue" at bounding box center [222, 208] width 73 height 21
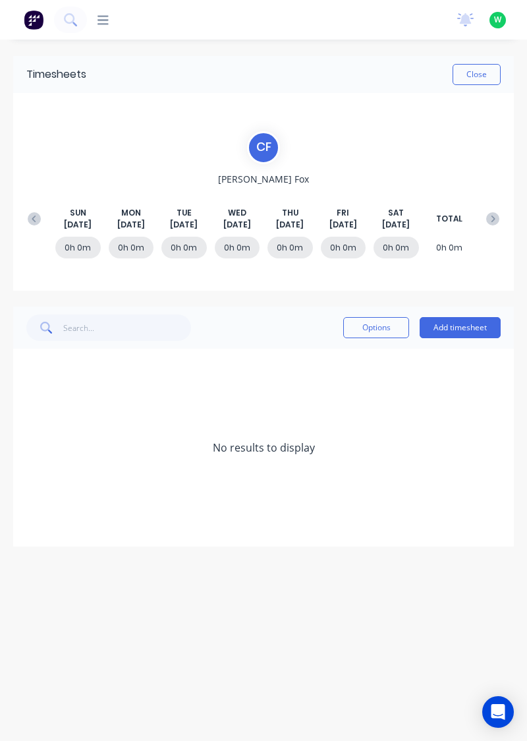
click at [458, 323] on button "Add timesheet" at bounding box center [460, 327] width 81 height 21
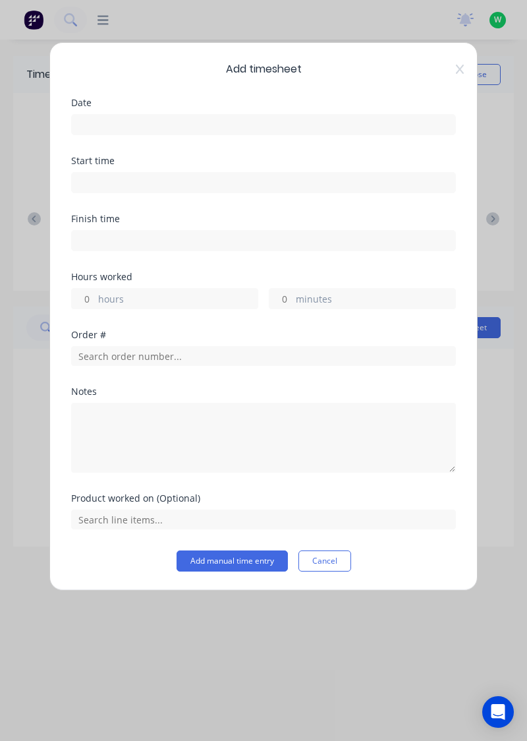
click at [309, 117] on input at bounding box center [264, 125] width 384 height 20
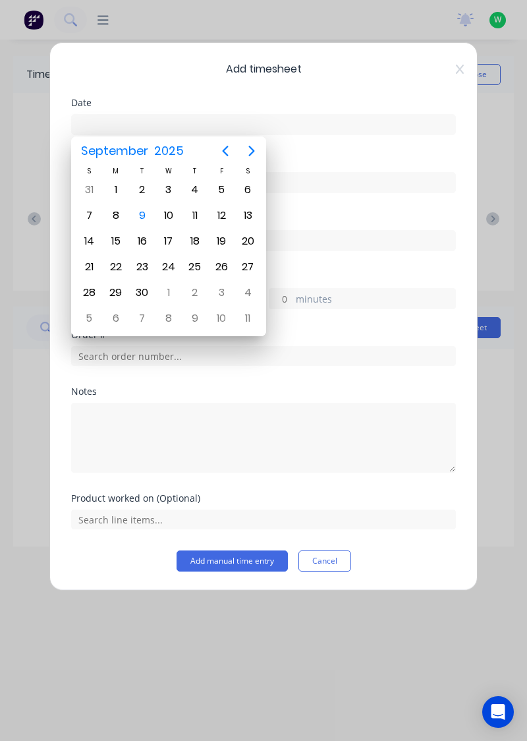
click at [112, 214] on div "8" at bounding box center [116, 216] width 20 height 20
type input "08/09/2025"
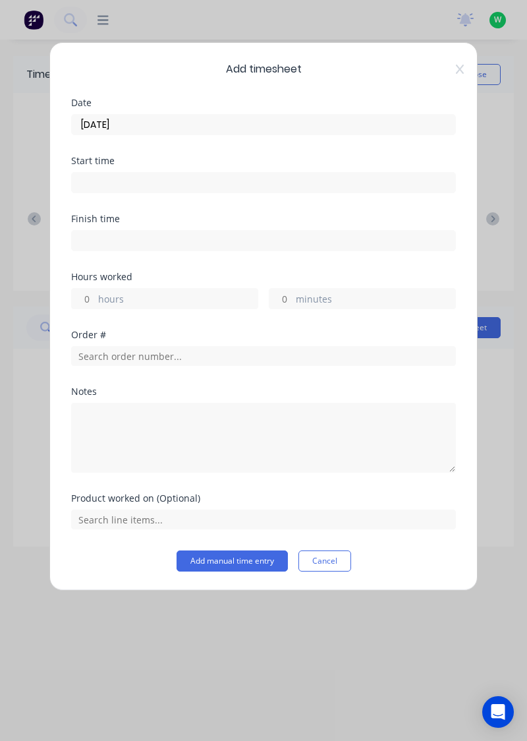
click at [175, 292] on label "hours" at bounding box center [178, 300] width 160 height 16
click at [95, 292] on input "hours" at bounding box center [83, 299] width 23 height 20
type input "8"
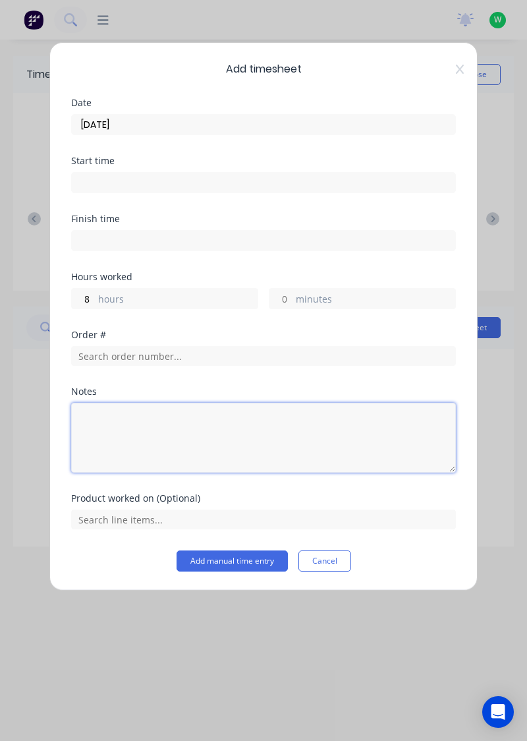
click at [186, 419] on textarea at bounding box center [263, 438] width 385 height 70
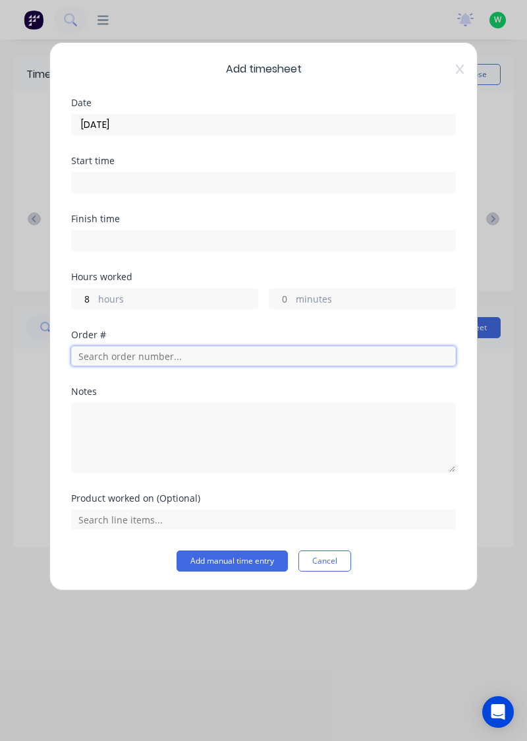
click at [198, 357] on input "text" at bounding box center [263, 356] width 385 height 20
type input "17943"
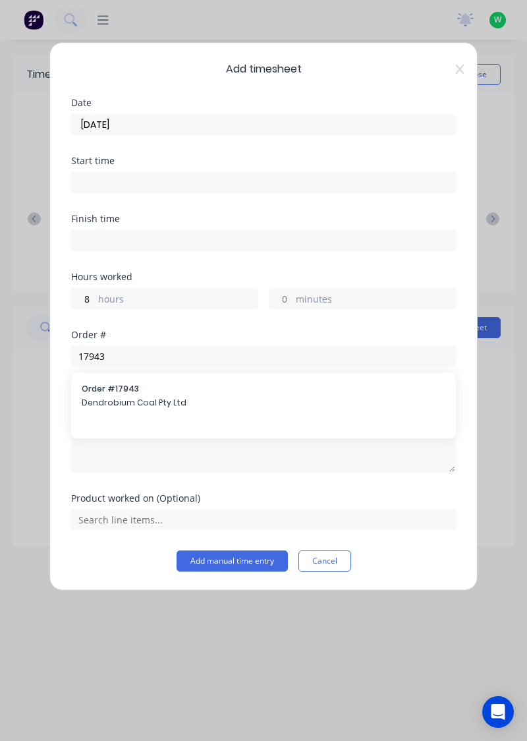
click at [162, 401] on span "Dendrobium Coal Pty Ltd" at bounding box center [264, 403] width 364 height 12
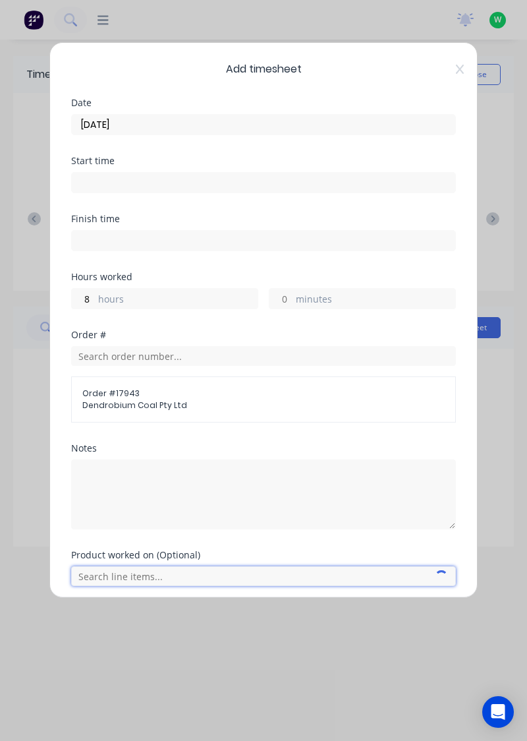
click at [160, 576] on input "text" at bounding box center [263, 576] width 385 height 20
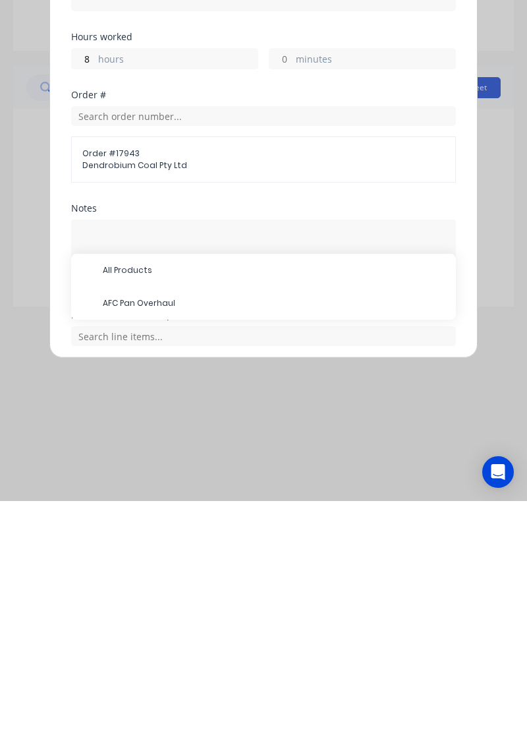
click at [171, 539] on span "AFC Pan Overhaul" at bounding box center [274, 543] width 343 height 12
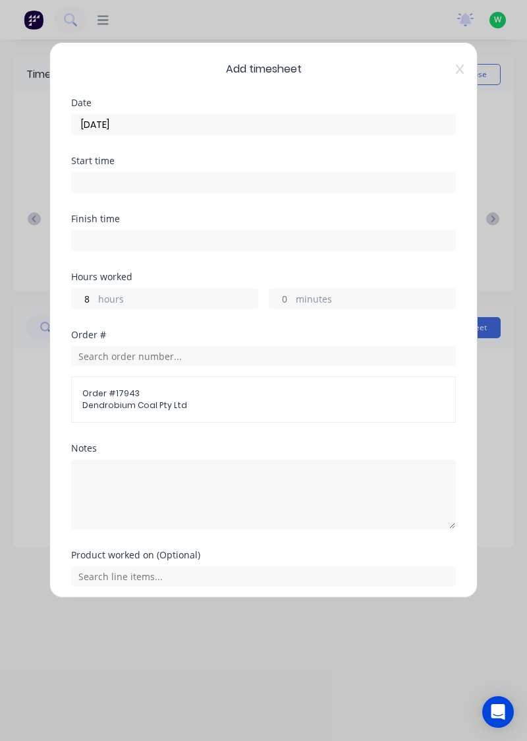
scroll to position [90, 0]
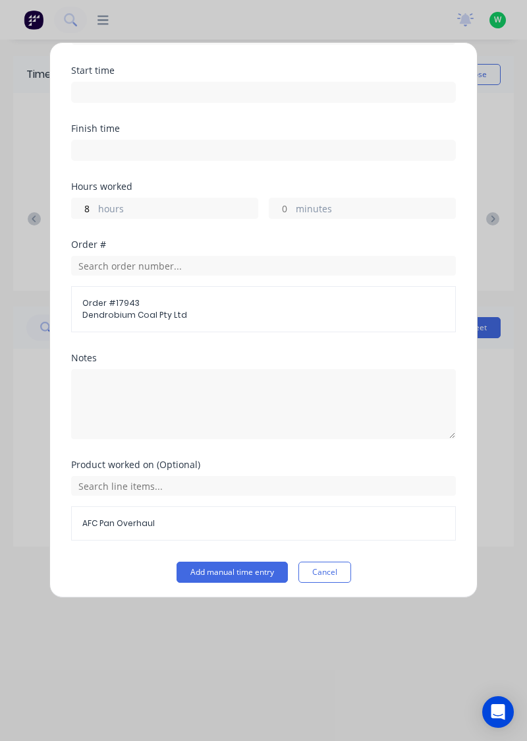
click at [263, 565] on button "Add manual time entry" at bounding box center [232, 572] width 111 height 21
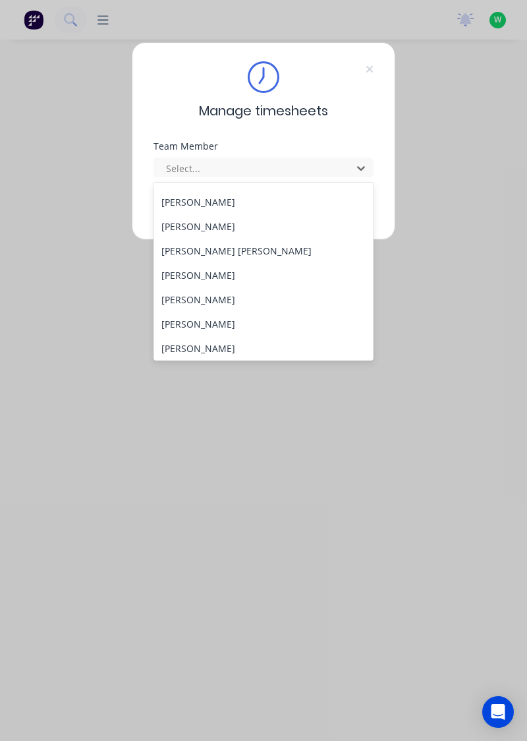
scroll to position [162, 0]
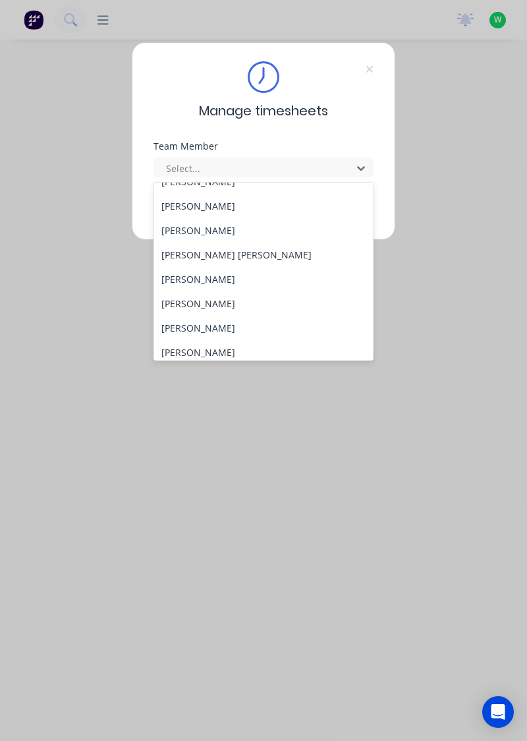
click at [210, 278] on div "[PERSON_NAME]" at bounding box center [264, 279] width 221 height 24
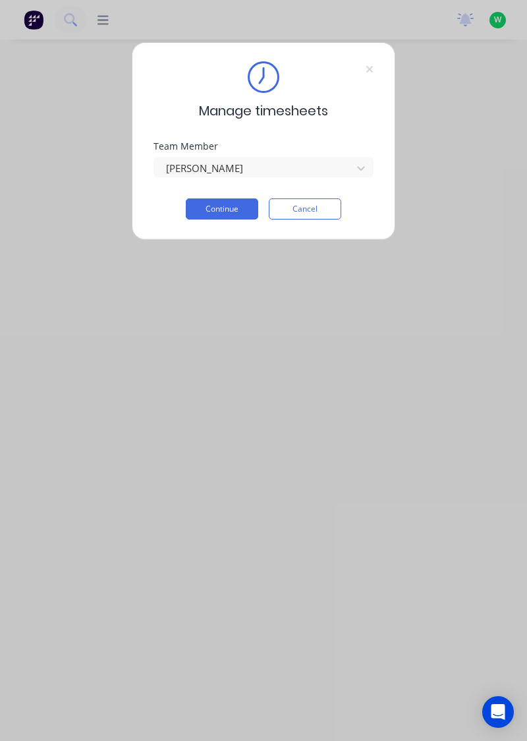
click at [225, 210] on button "Continue" at bounding box center [222, 208] width 73 height 21
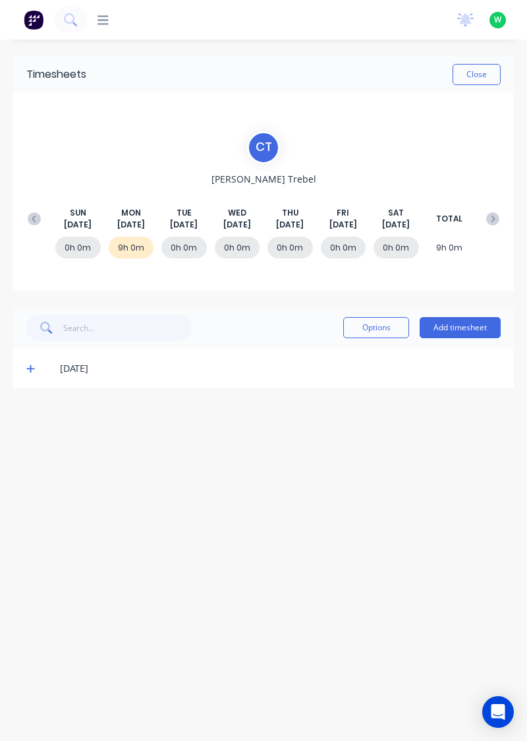
click at [27, 369] on icon at bounding box center [30, 368] width 9 height 9
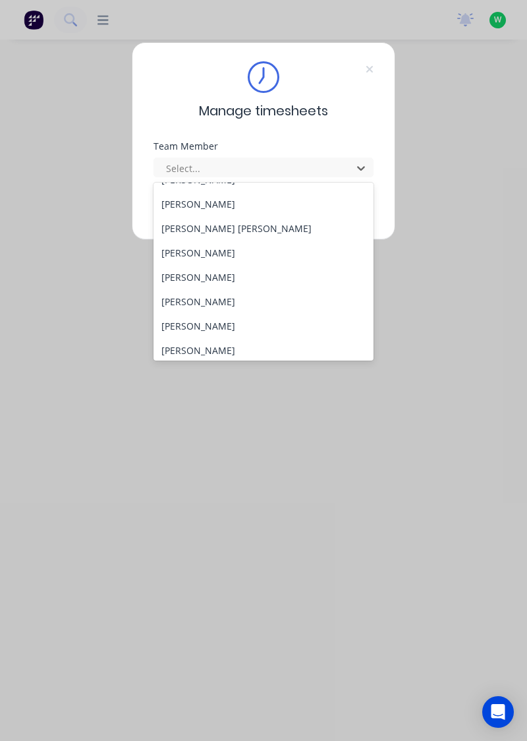
scroll to position [191, 0]
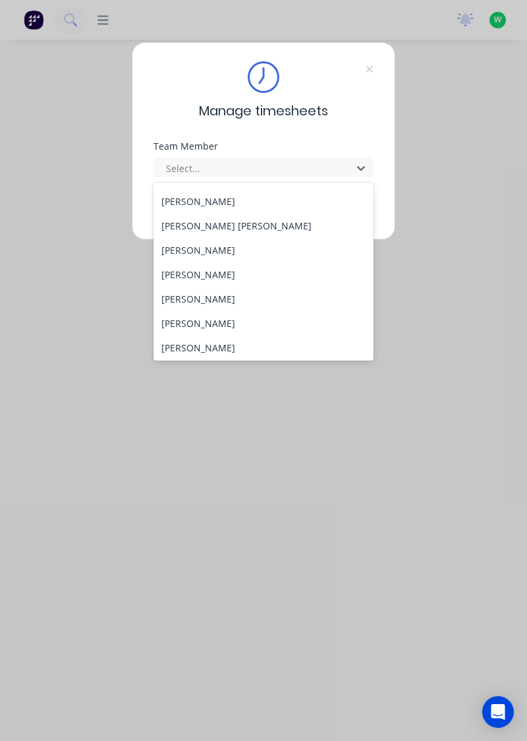
click at [217, 274] on div "[PERSON_NAME]" at bounding box center [264, 274] width 221 height 24
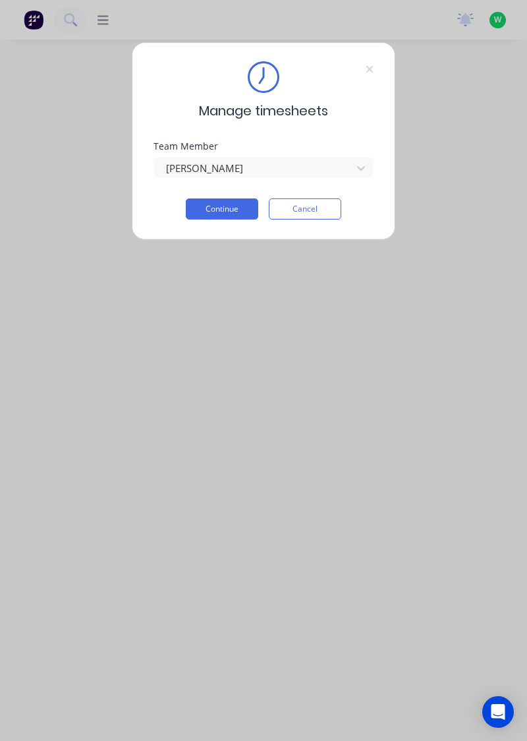
click at [237, 204] on button "Continue" at bounding box center [222, 208] width 73 height 21
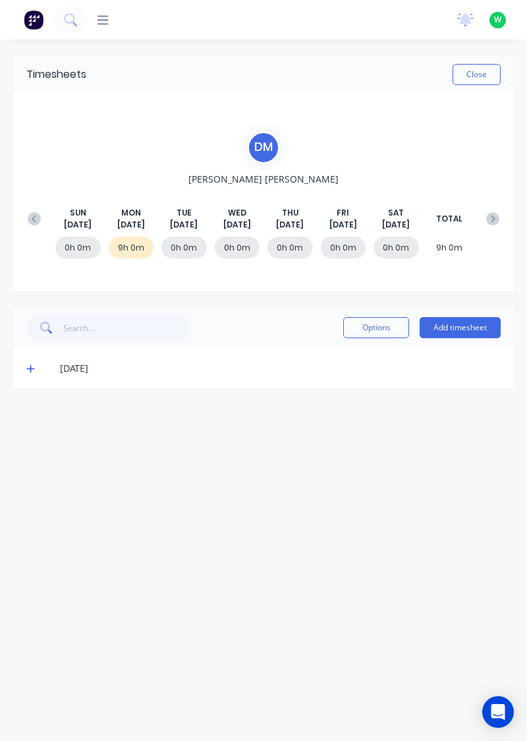
click at [26, 368] on icon at bounding box center [30, 368] width 9 height 9
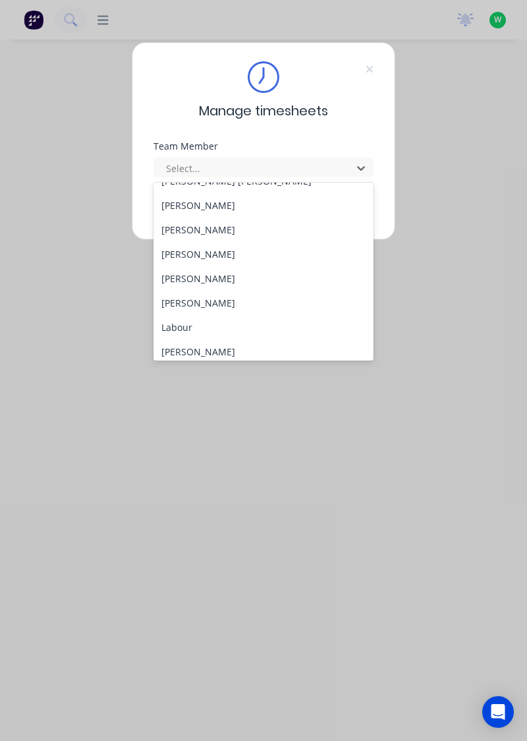
scroll to position [239, 0]
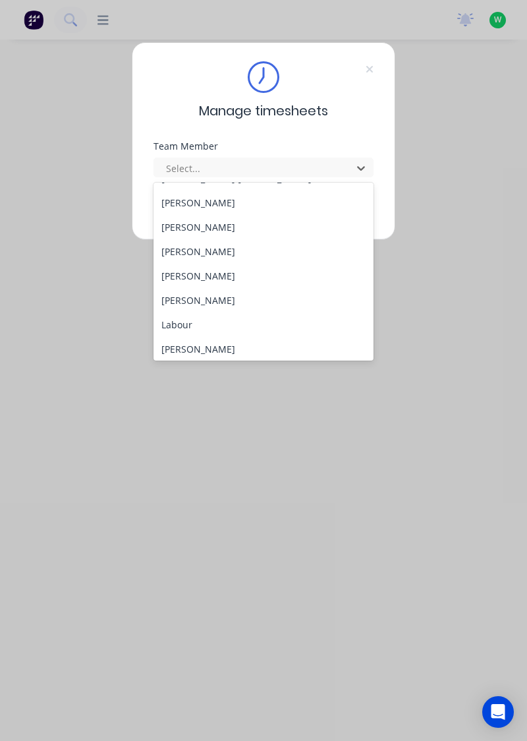
click at [224, 229] on div "[PERSON_NAME]" at bounding box center [264, 227] width 221 height 24
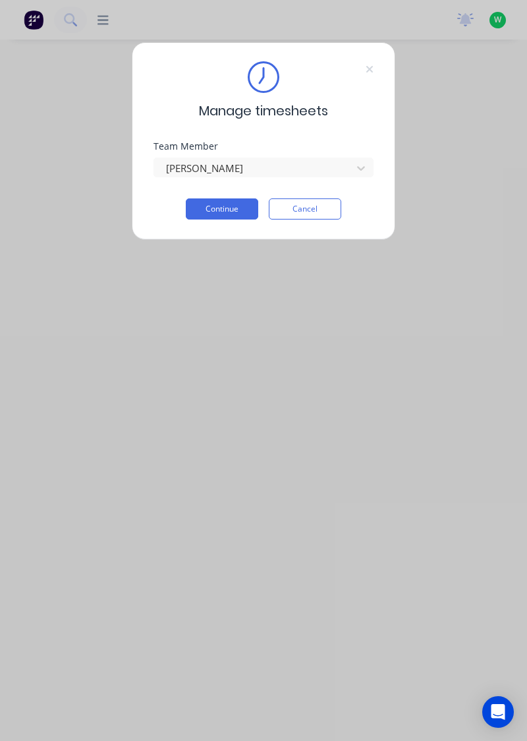
click at [237, 206] on button "Continue" at bounding box center [222, 208] width 73 height 21
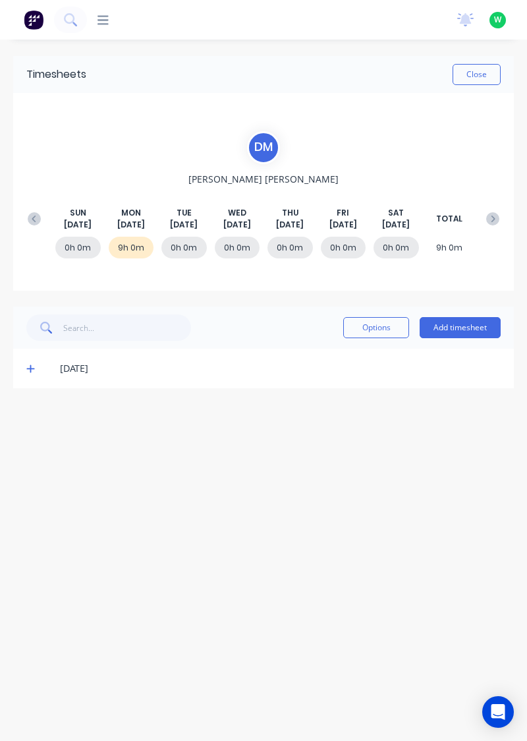
click at [29, 367] on icon at bounding box center [30, 369] width 8 height 8
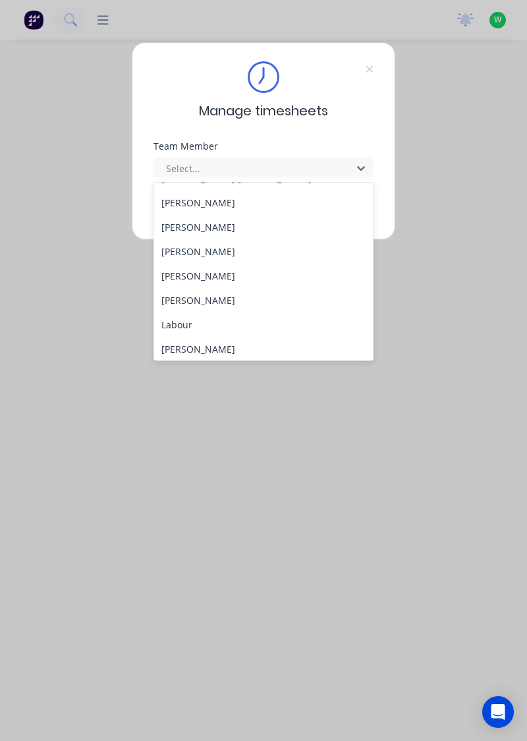
scroll to position [250, 0]
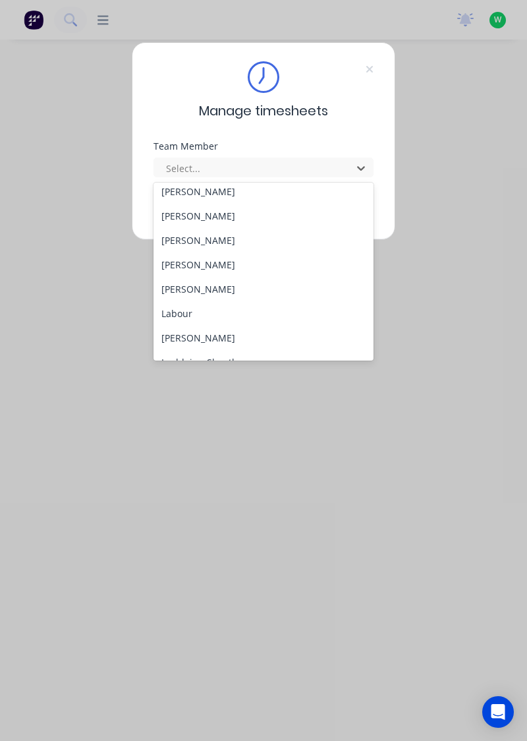
click at [203, 285] on div "[PERSON_NAME]" at bounding box center [264, 289] width 221 height 24
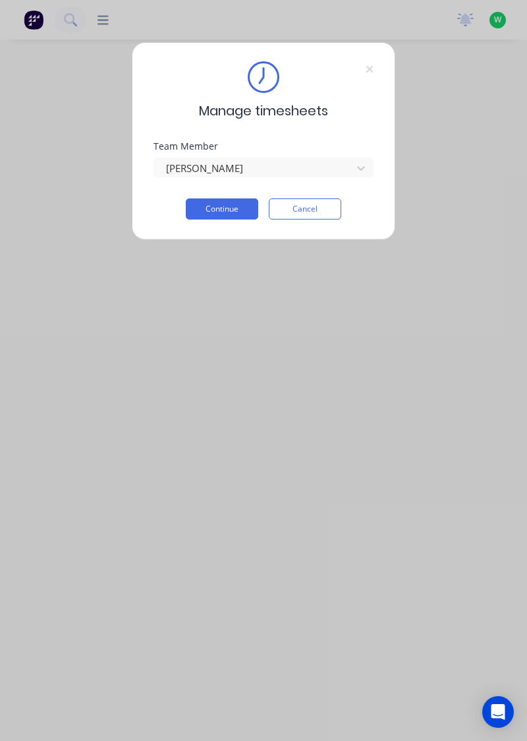
click at [238, 208] on button "Continue" at bounding box center [222, 208] width 73 height 21
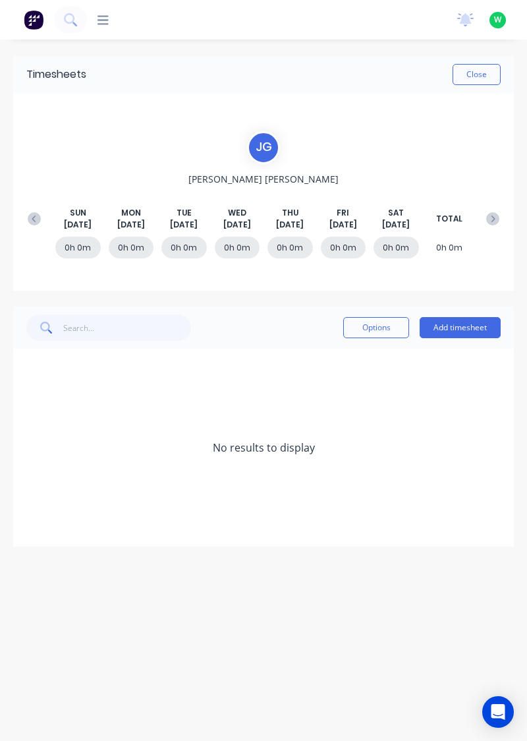
click at [460, 323] on button "Add timesheet" at bounding box center [460, 327] width 81 height 21
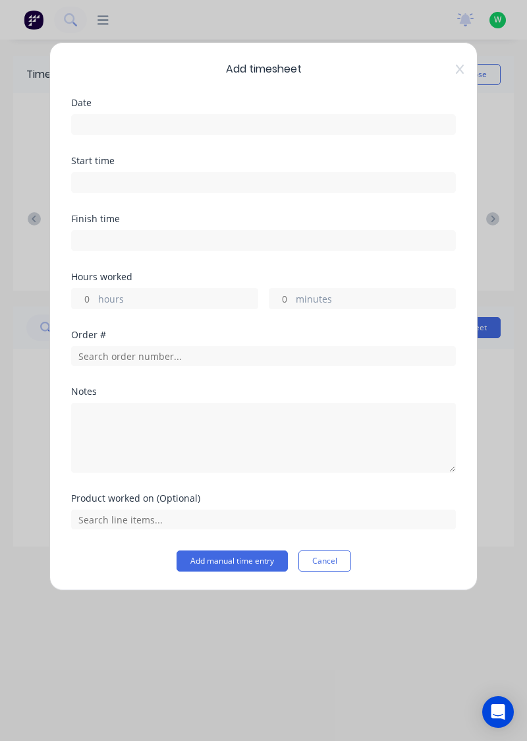
click at [341, 120] on input at bounding box center [264, 125] width 384 height 20
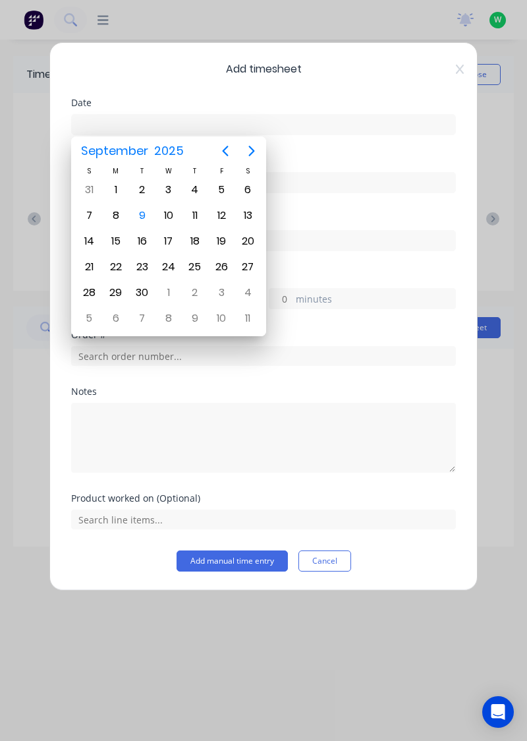
click at [118, 206] on div "8" at bounding box center [116, 216] width 20 height 20
type input "08/09/2025"
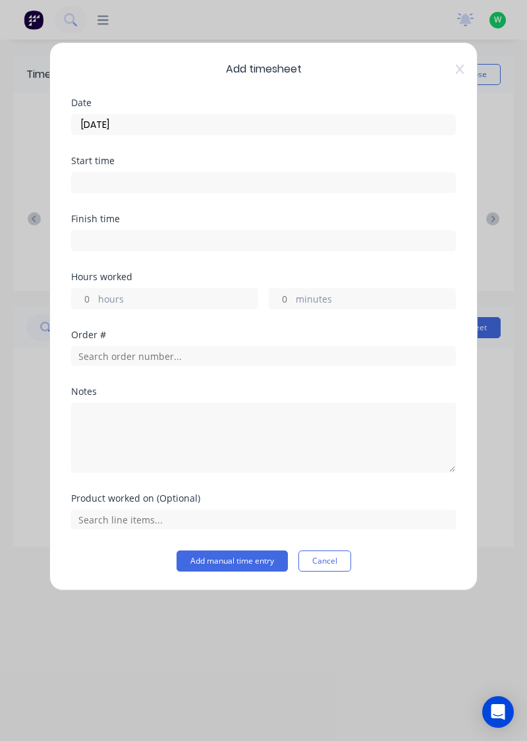
click at [220, 292] on label "hours" at bounding box center [178, 300] width 160 height 16
click at [95, 291] on input "hours" at bounding box center [83, 299] width 23 height 20
type input "8"
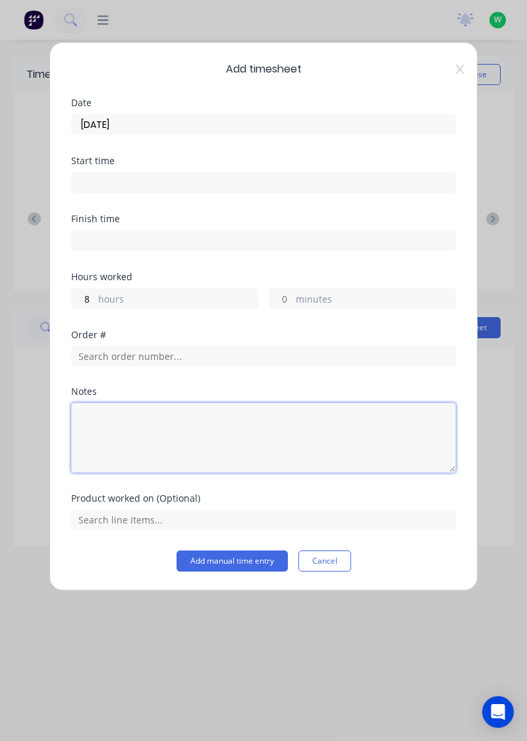
click at [226, 419] on textarea at bounding box center [263, 438] width 385 height 70
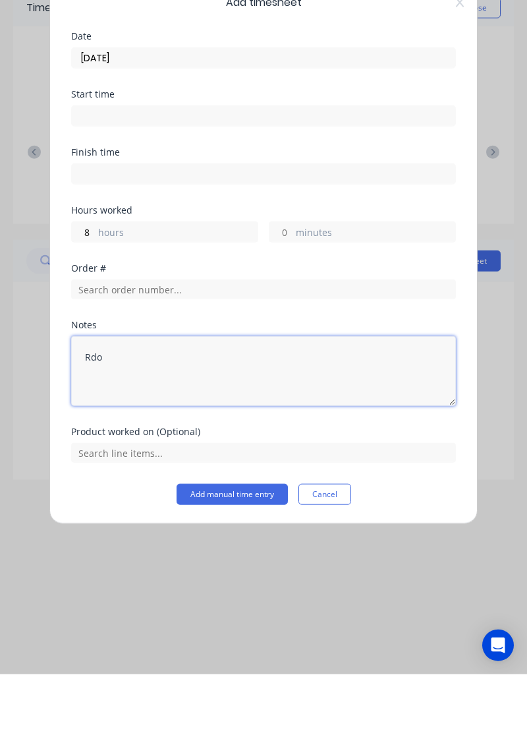
type textarea "Rdo"
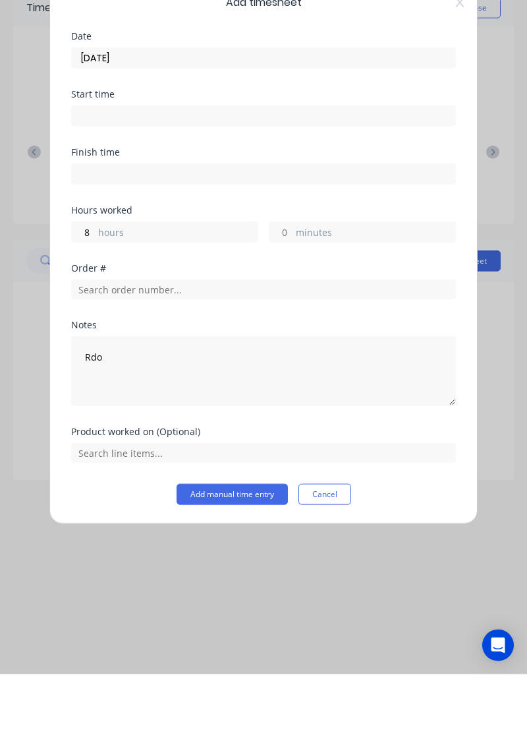
click at [251, 559] on button "Add manual time entry" at bounding box center [232, 560] width 111 height 21
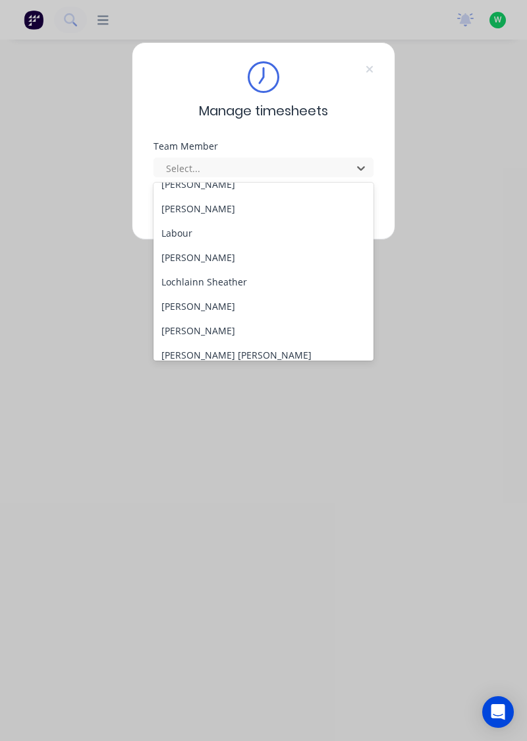
scroll to position [332, 0]
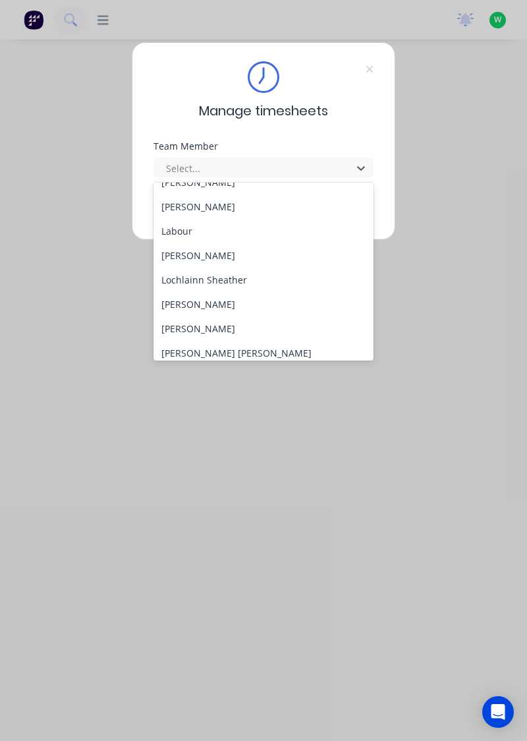
click at [207, 254] on div "[PERSON_NAME]" at bounding box center [264, 255] width 221 height 24
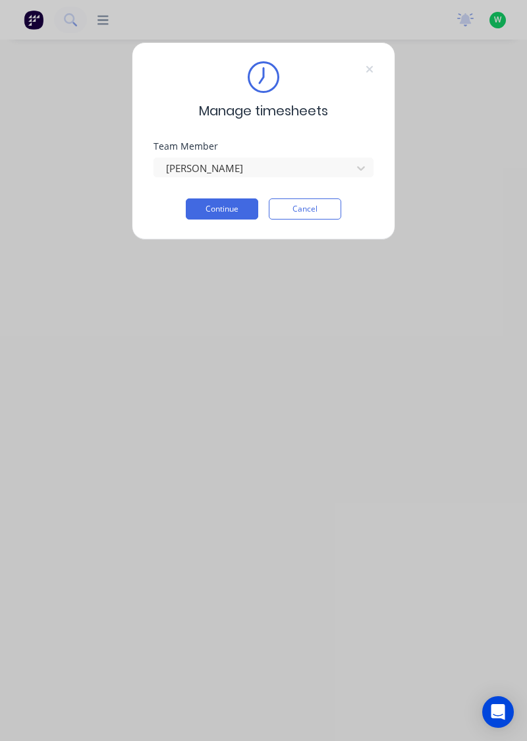
click at [227, 210] on button "Continue" at bounding box center [222, 208] width 73 height 21
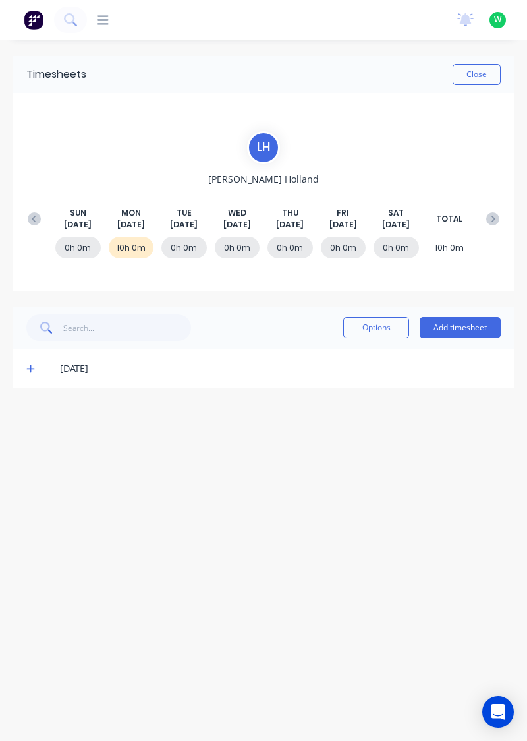
click at [32, 368] on icon at bounding box center [30, 369] width 8 height 8
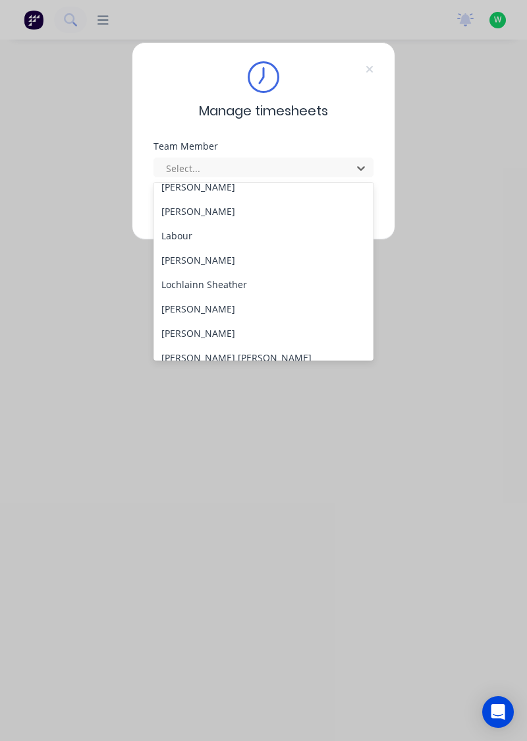
scroll to position [336, 0]
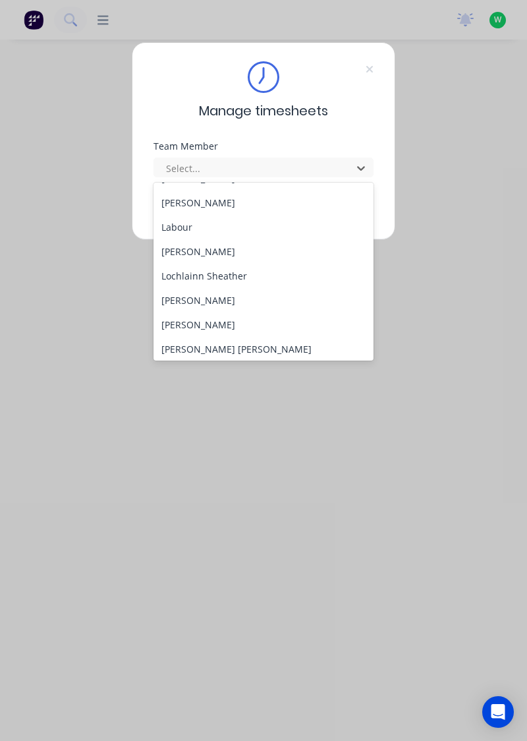
click at [231, 270] on div "Lochlainn Sheather" at bounding box center [264, 276] width 221 height 24
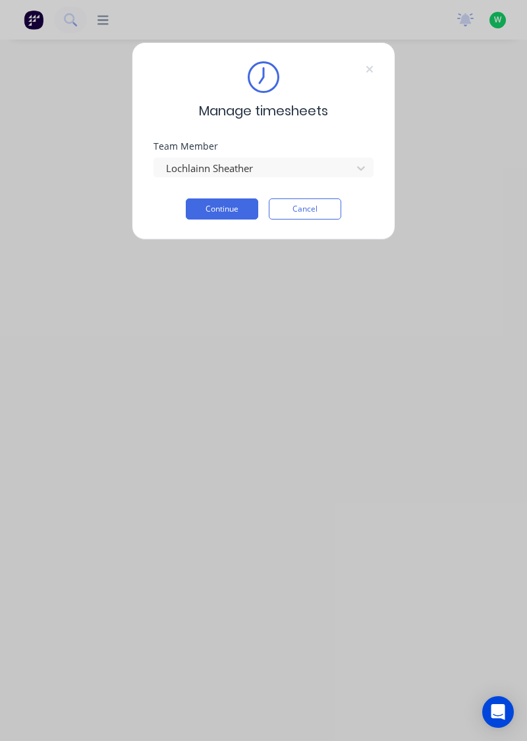
click at [235, 207] on button "Continue" at bounding box center [222, 208] width 73 height 21
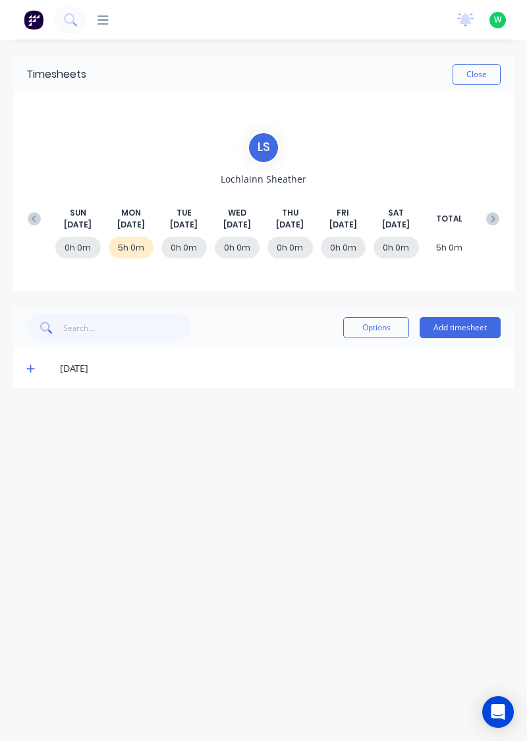
click at [28, 367] on icon at bounding box center [30, 368] width 9 height 9
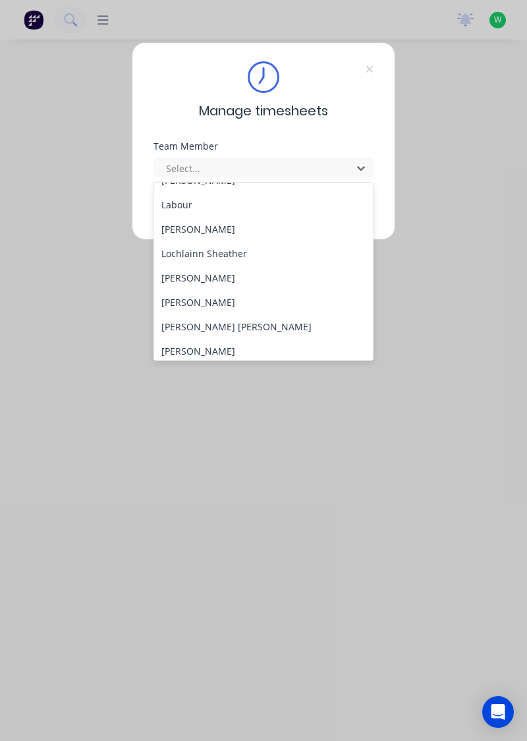
scroll to position [361, 0]
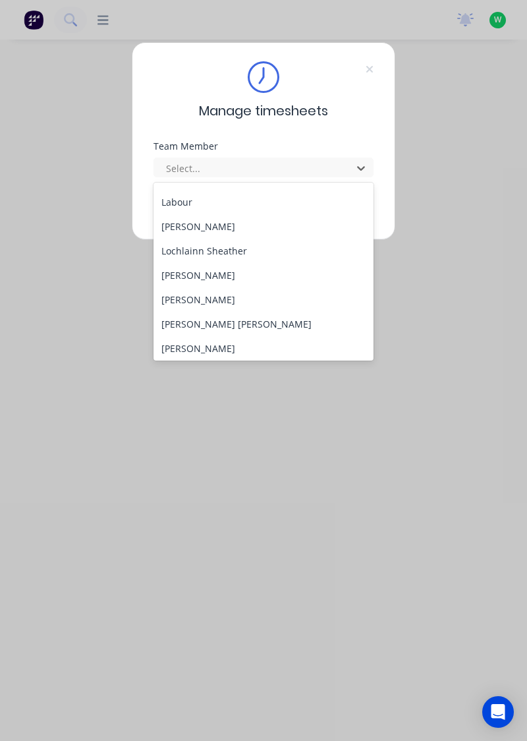
click at [216, 270] on div "[PERSON_NAME]" at bounding box center [264, 275] width 221 height 24
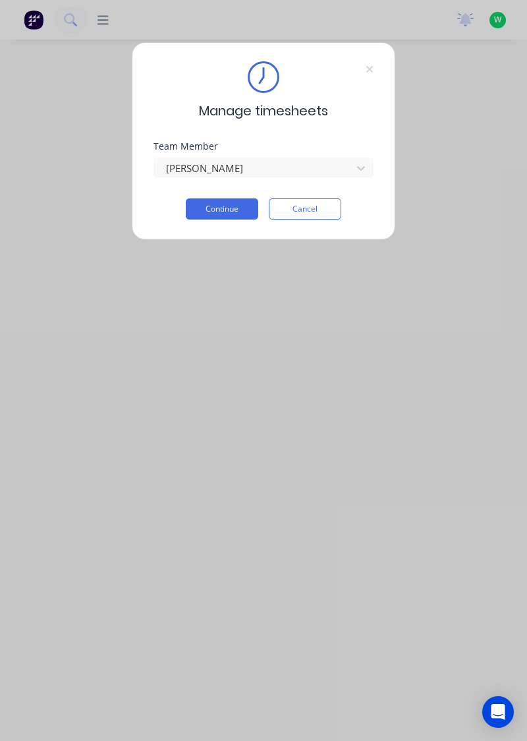
click at [253, 214] on button "Continue" at bounding box center [222, 208] width 73 height 21
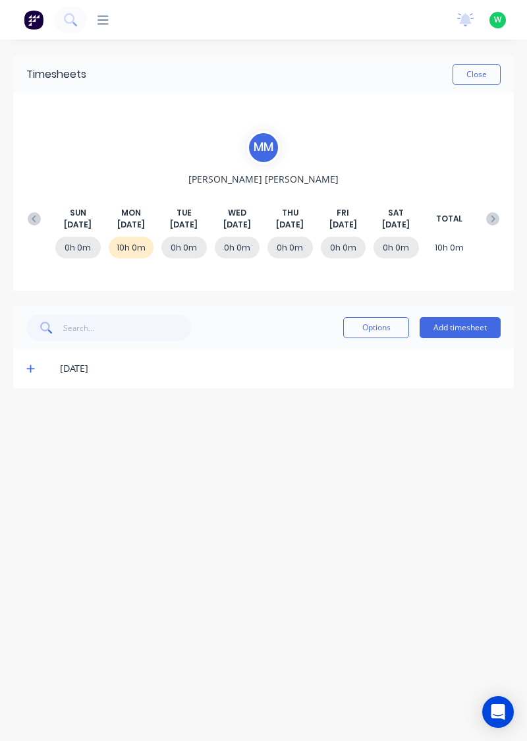
click at [27, 366] on icon at bounding box center [30, 368] width 9 height 9
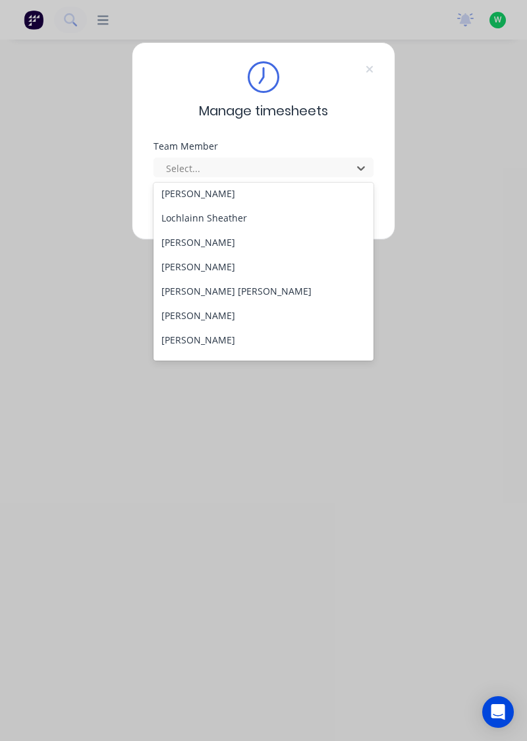
scroll to position [397, 0]
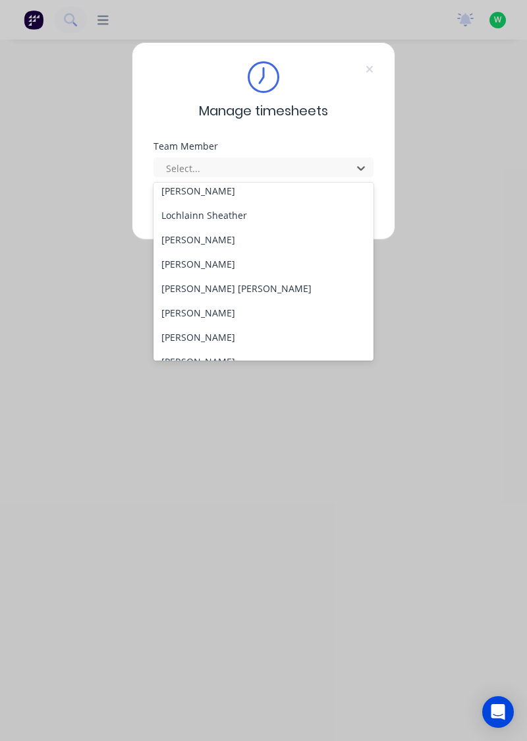
click at [218, 264] on div "[PERSON_NAME]" at bounding box center [264, 264] width 221 height 24
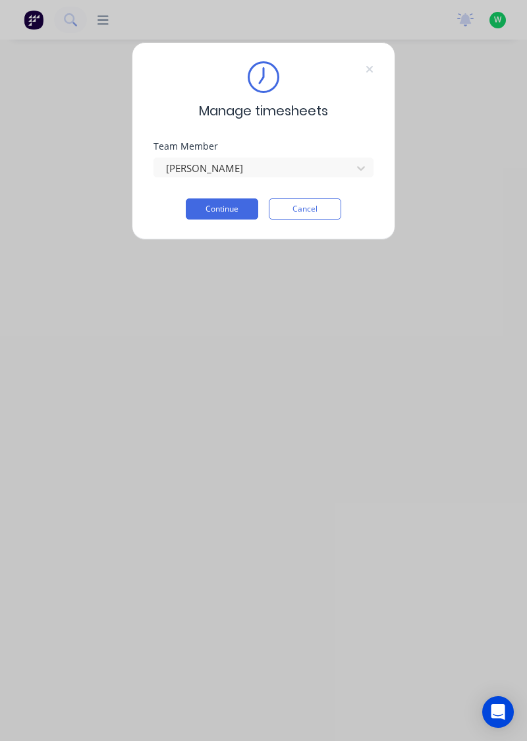
click at [233, 207] on button "Continue" at bounding box center [222, 208] width 73 height 21
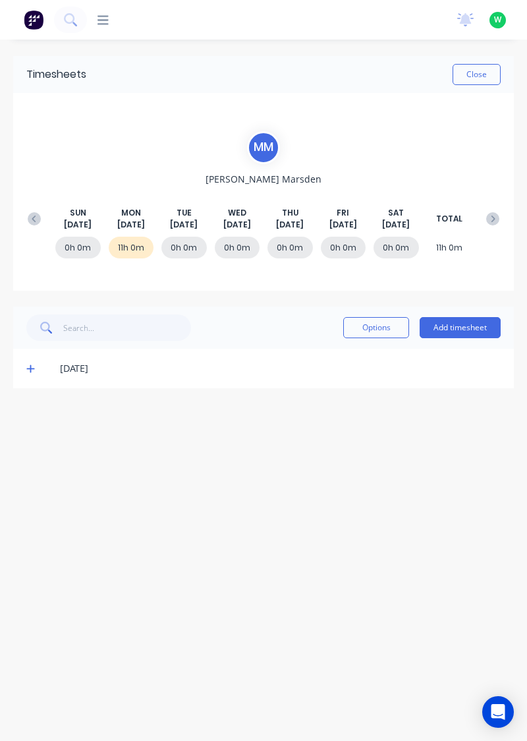
click at [18, 379] on div "[DATE]" at bounding box center [263, 369] width 501 height 40
click at [29, 367] on icon at bounding box center [30, 368] width 9 height 9
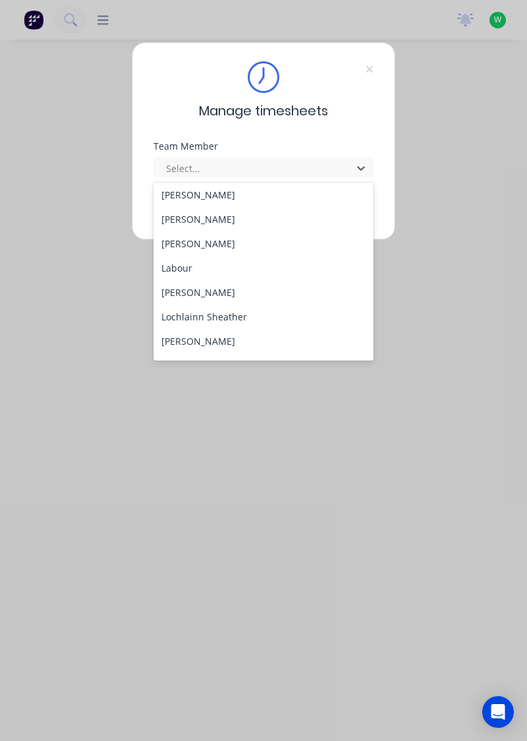
scroll to position [291, 0]
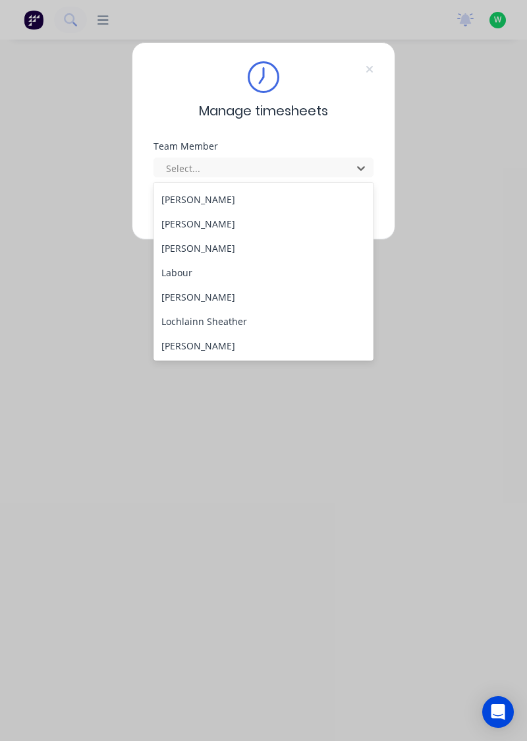
click at [229, 322] on div "Lochlainn Sheather" at bounding box center [264, 321] width 221 height 24
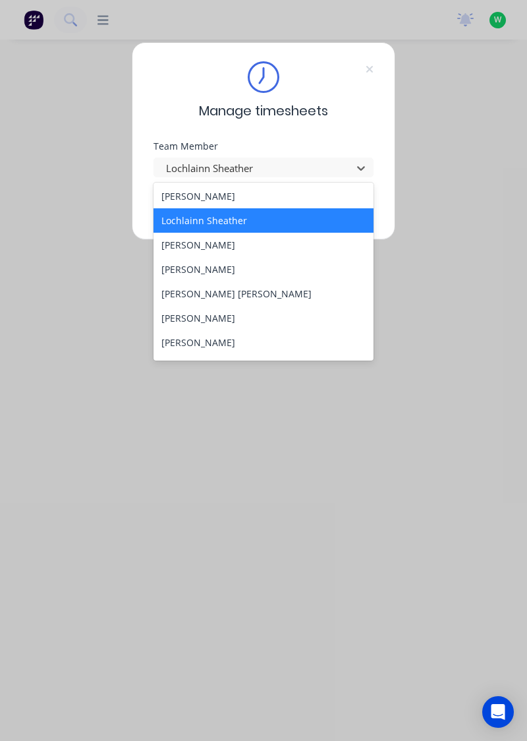
scroll to position [393, 0]
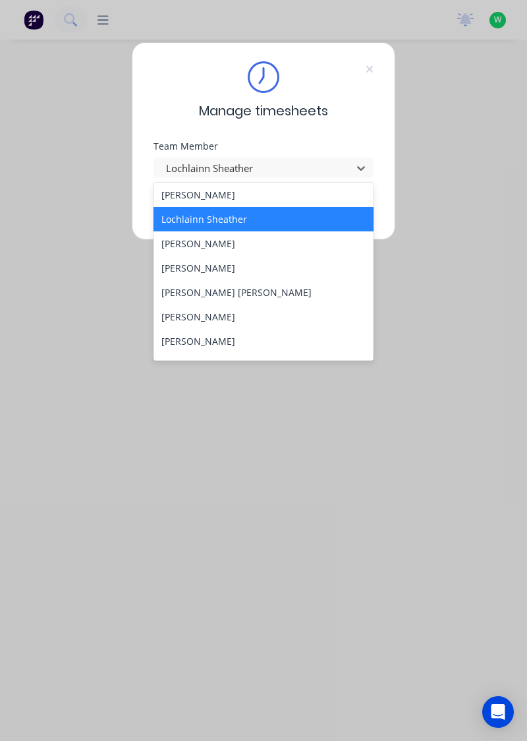
click at [185, 287] on div "[PERSON_NAME] [PERSON_NAME]" at bounding box center [264, 292] width 221 height 24
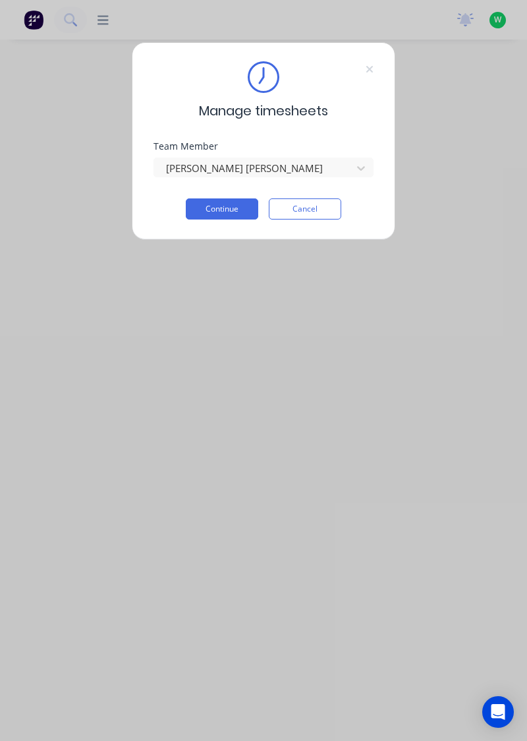
click at [239, 208] on button "Continue" at bounding box center [222, 208] width 73 height 21
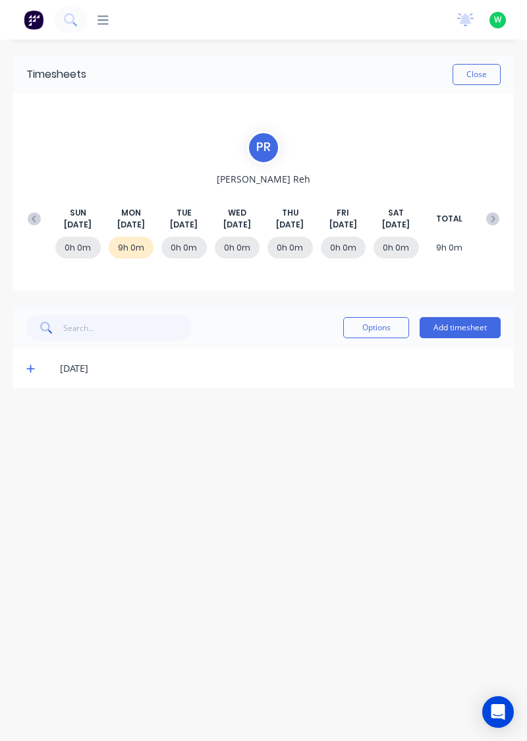
click at [28, 369] on icon at bounding box center [30, 368] width 9 height 9
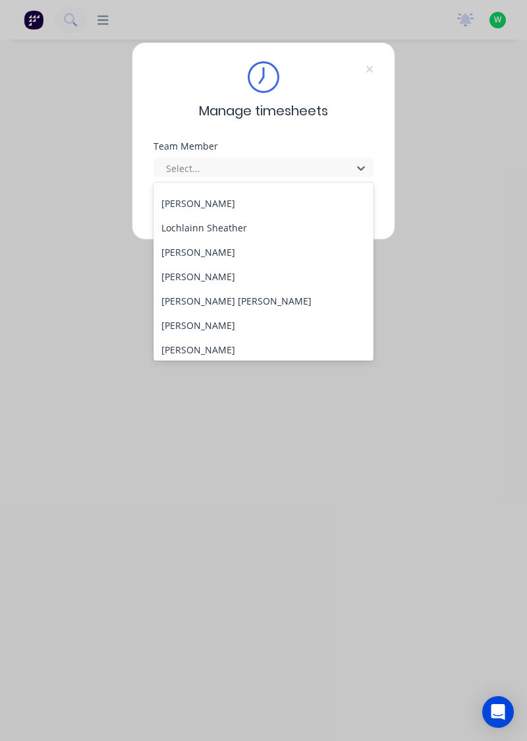
scroll to position [393, 0]
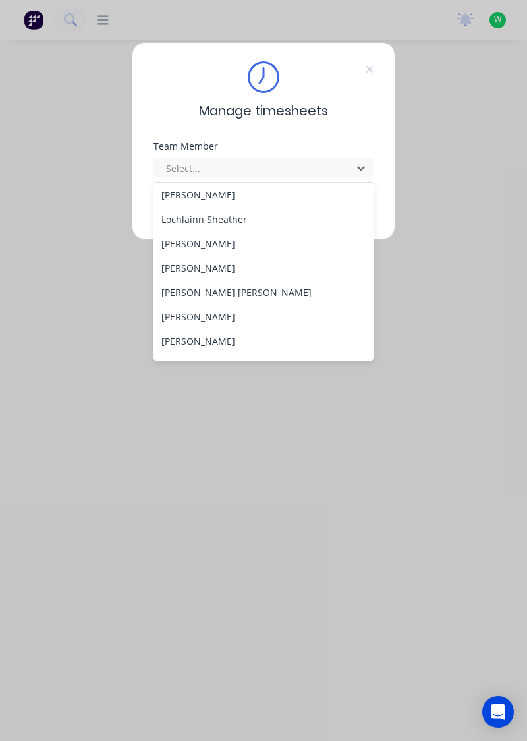
click at [229, 318] on div "[PERSON_NAME]" at bounding box center [264, 317] width 221 height 24
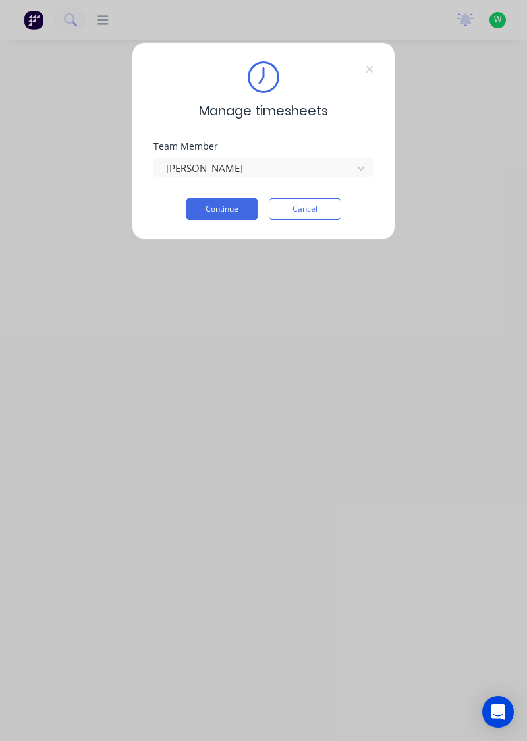
click at [238, 207] on button "Continue" at bounding box center [222, 208] width 73 height 21
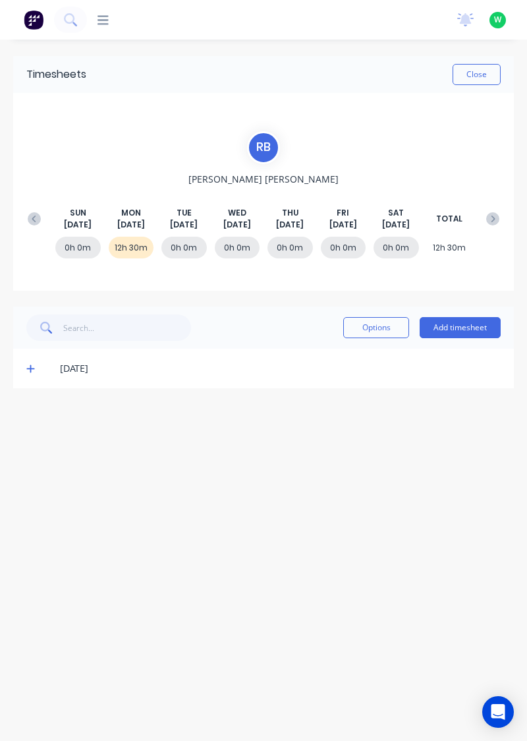
click at [28, 370] on icon at bounding box center [30, 368] width 9 height 9
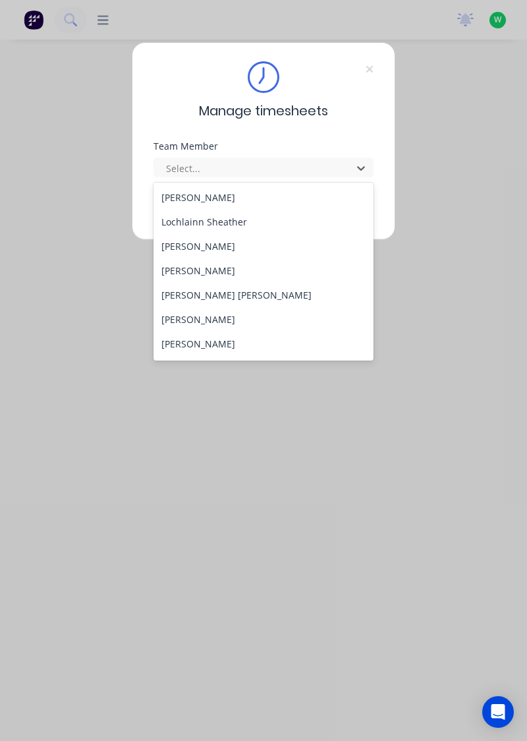
scroll to position [486, 0]
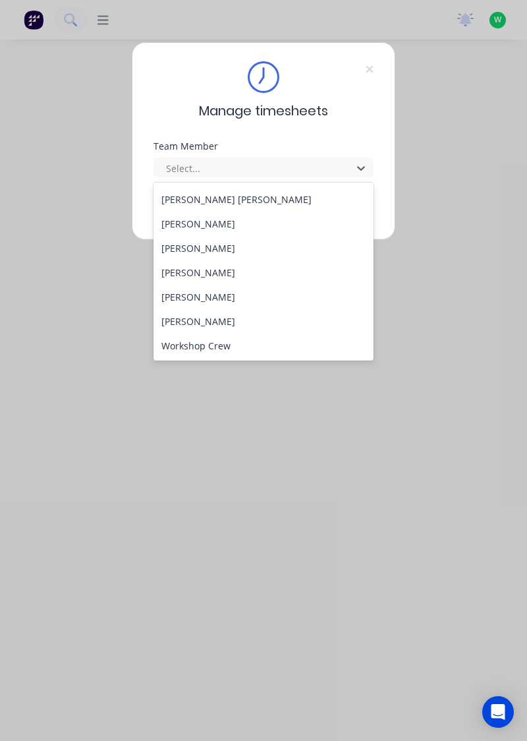
click at [195, 247] on div "[PERSON_NAME]" at bounding box center [264, 248] width 221 height 24
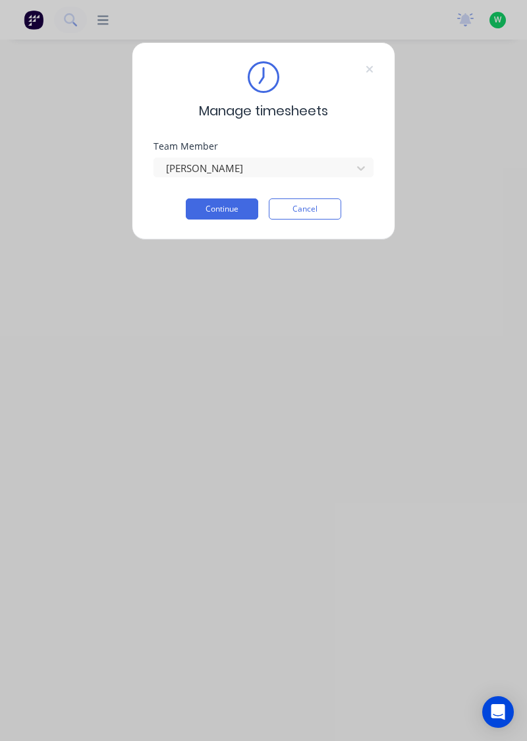
click at [235, 212] on button "Continue" at bounding box center [222, 208] width 73 height 21
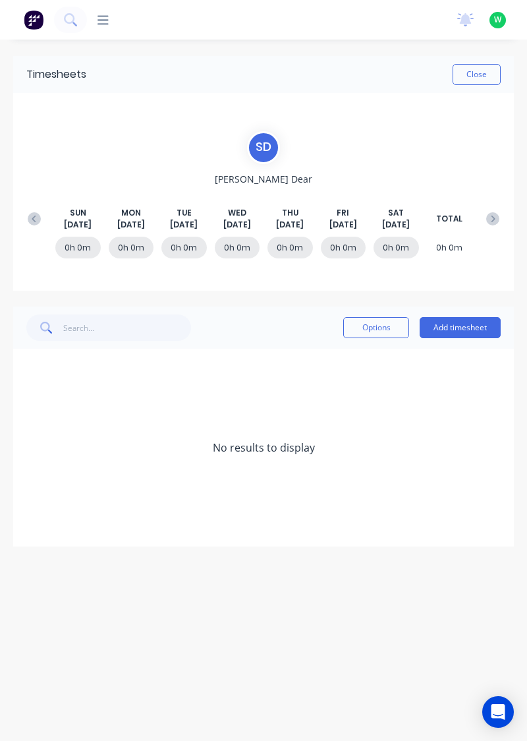
click at [24, 216] on button at bounding box center [34, 219] width 26 height 24
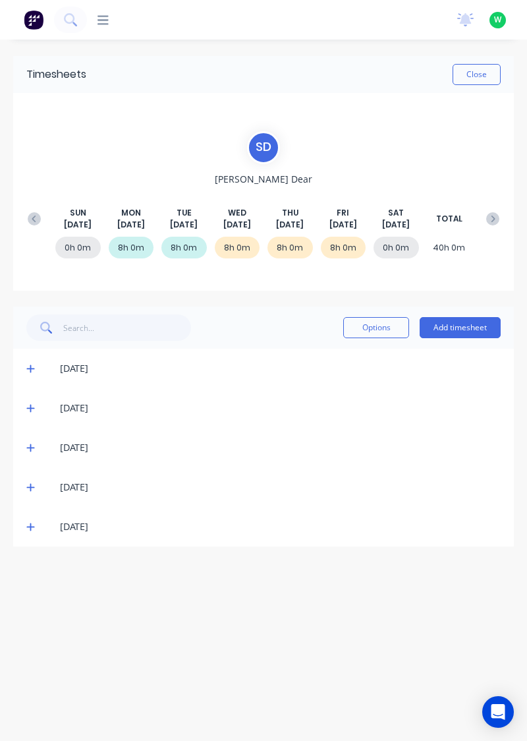
click at [502, 216] on button at bounding box center [493, 219] width 26 height 24
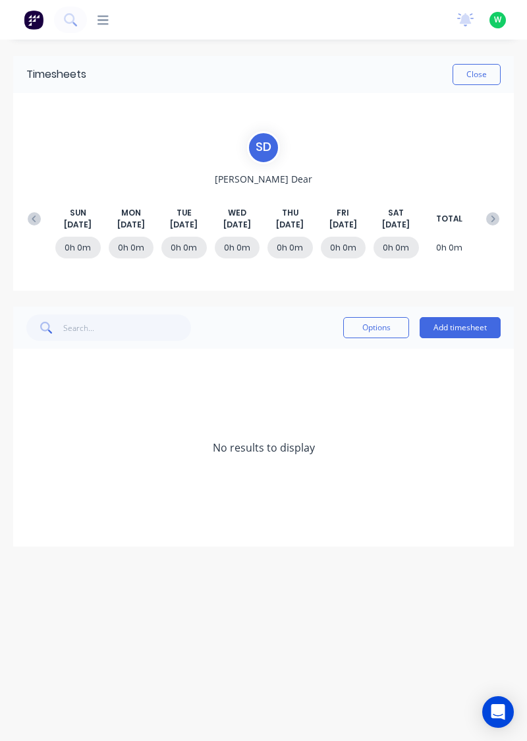
click at [455, 323] on button "Add timesheet" at bounding box center [460, 327] width 81 height 21
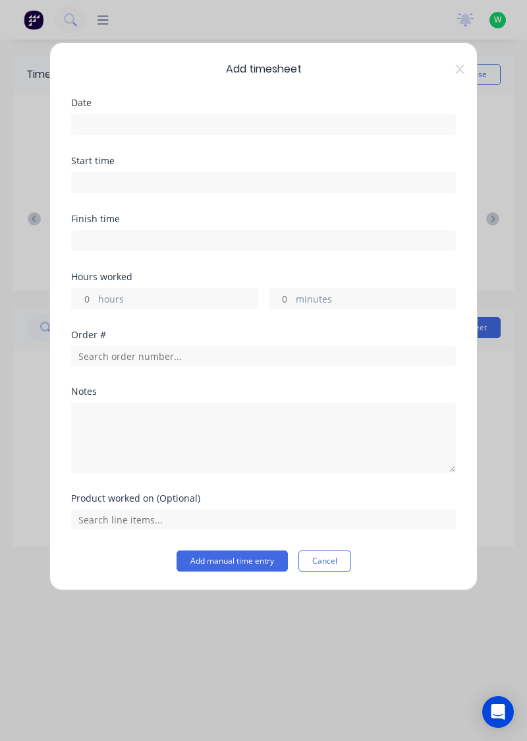
click at [177, 295] on label "hours" at bounding box center [178, 300] width 160 height 16
click at [95, 295] on input "hours" at bounding box center [83, 299] width 23 height 20
type input "8"
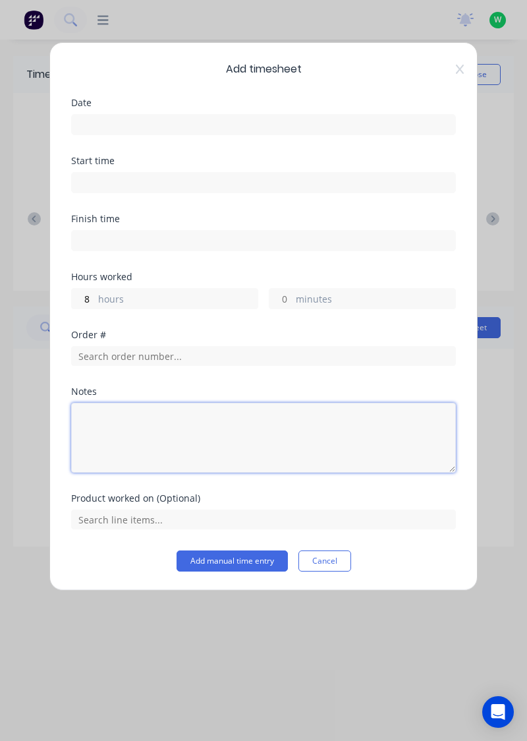
click at [204, 419] on textarea at bounding box center [263, 438] width 385 height 70
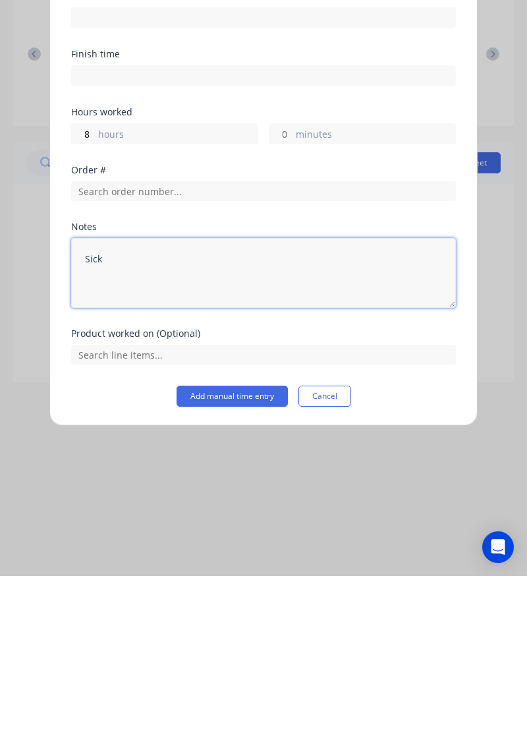
type textarea "Sick"
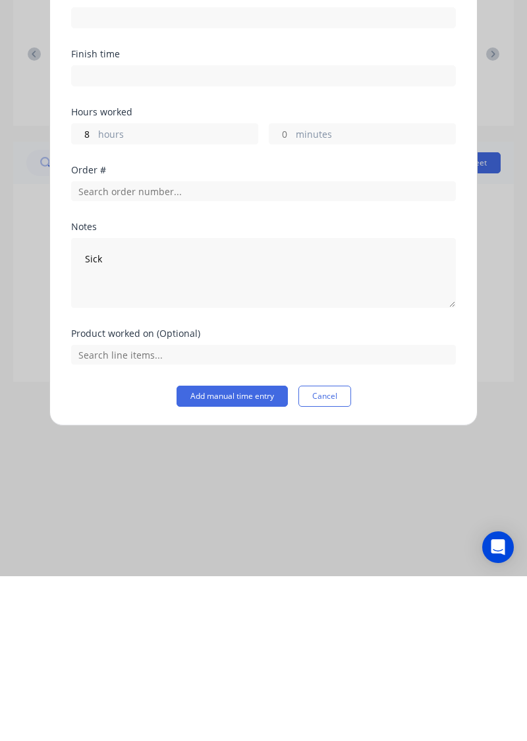
click at [245, 561] on button "Add manual time entry" at bounding box center [232, 560] width 111 height 21
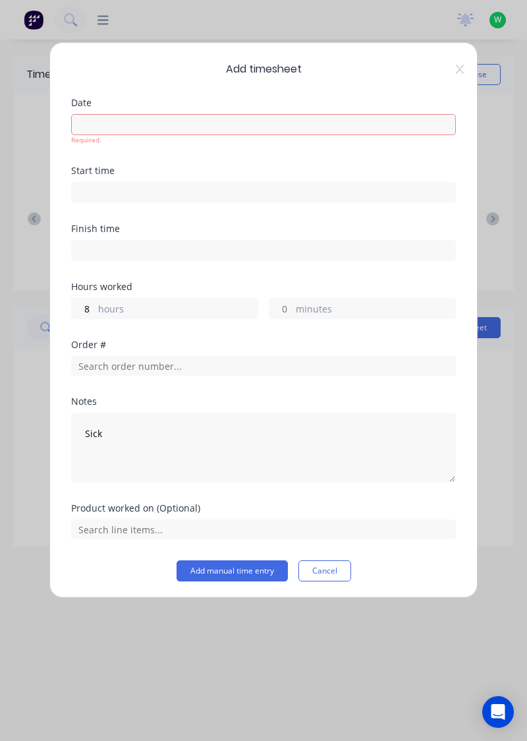
click at [258, 123] on input at bounding box center [264, 125] width 384 height 20
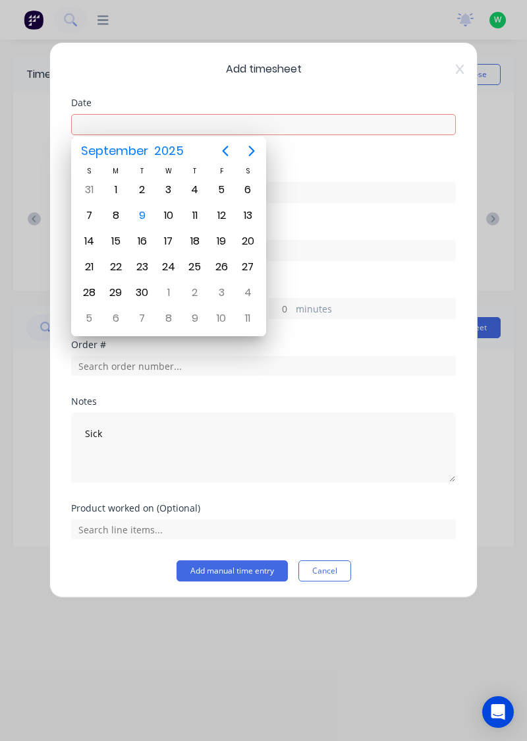
click at [113, 213] on div "8" at bounding box center [116, 216] width 20 height 20
type input "08/09/2025"
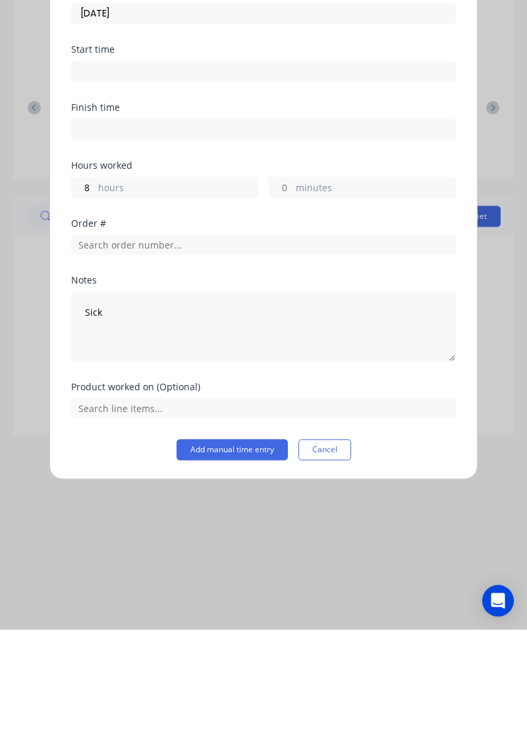
click at [241, 556] on button "Add manual time entry" at bounding box center [232, 560] width 111 height 21
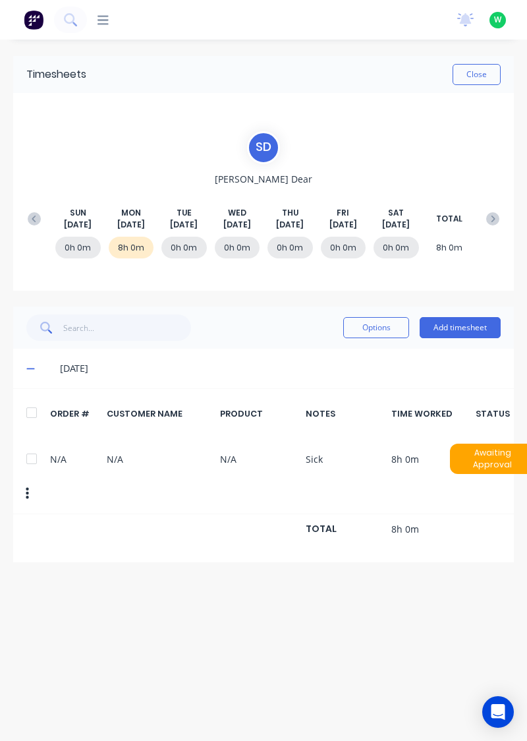
click at [446, 317] on button "Add timesheet" at bounding box center [460, 327] width 81 height 21
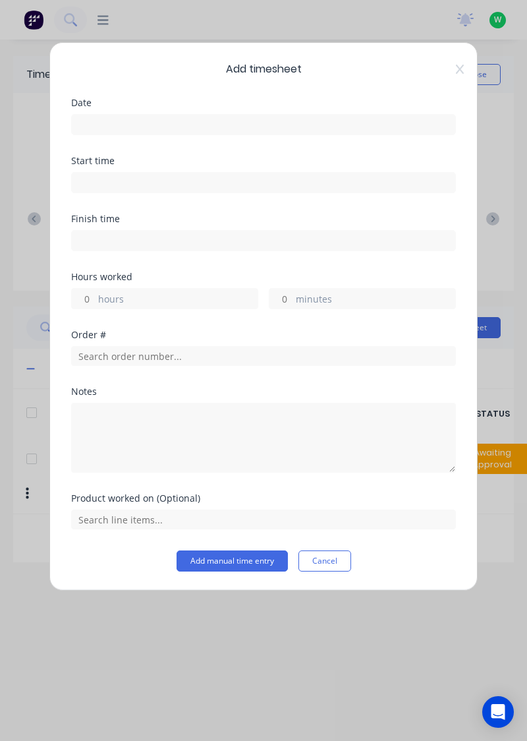
click at [321, 120] on input at bounding box center [264, 125] width 384 height 20
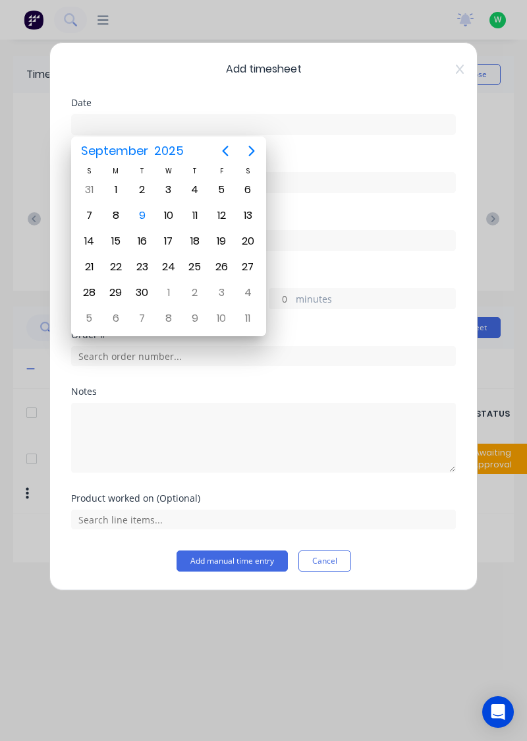
click at [140, 209] on div "9" at bounding box center [143, 216] width 20 height 20
type input "09/09/2025"
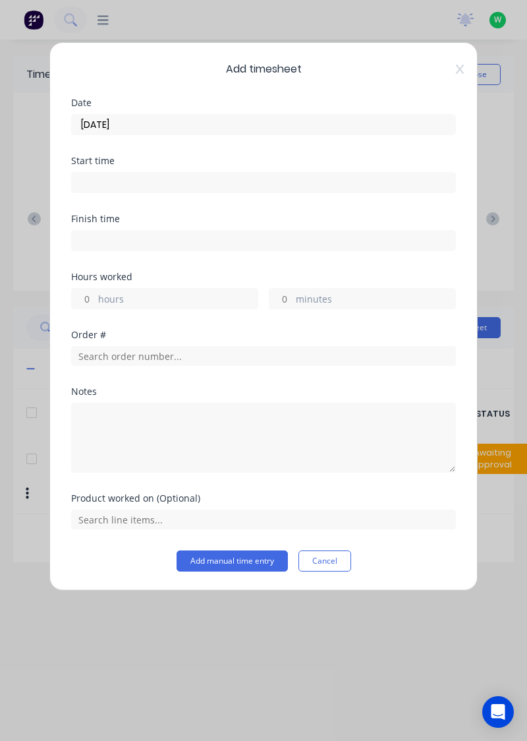
click at [175, 293] on label "hours" at bounding box center [178, 300] width 160 height 16
click at [95, 293] on input "hours" at bounding box center [83, 299] width 23 height 20
type input "8"
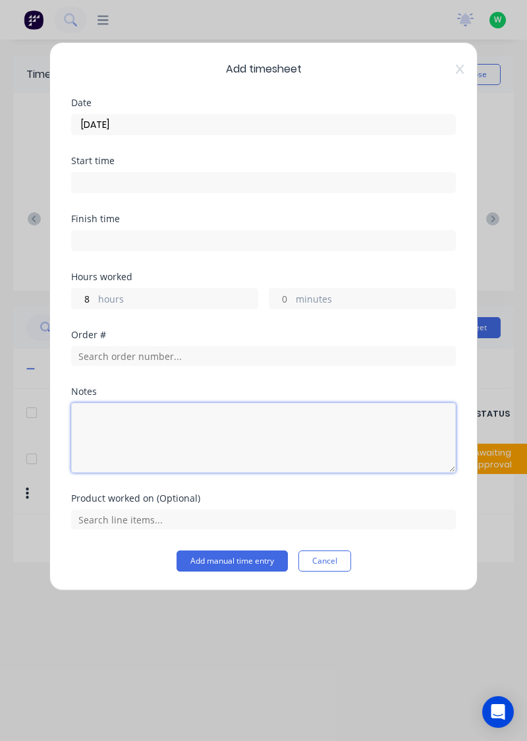
click at [203, 440] on textarea at bounding box center [263, 438] width 385 height 70
type textarea "Sick"
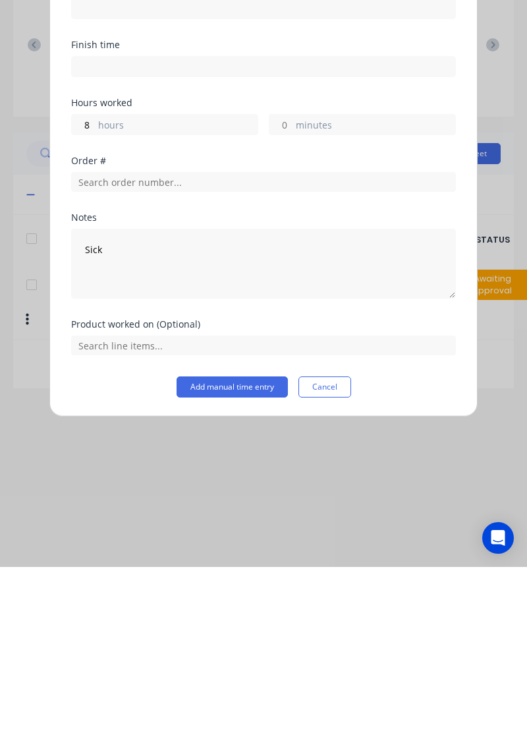
click at [240, 562] on button "Add manual time entry" at bounding box center [232, 560] width 111 height 21
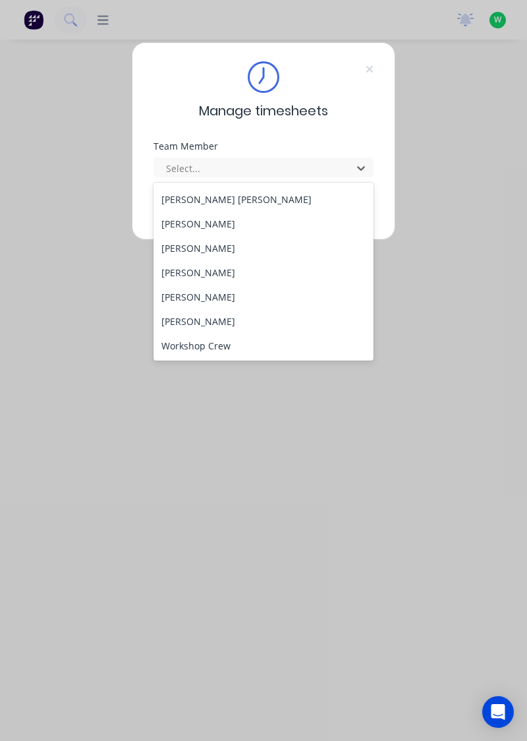
scroll to position [485, 0]
click at [210, 278] on div "[PERSON_NAME]" at bounding box center [264, 273] width 221 height 24
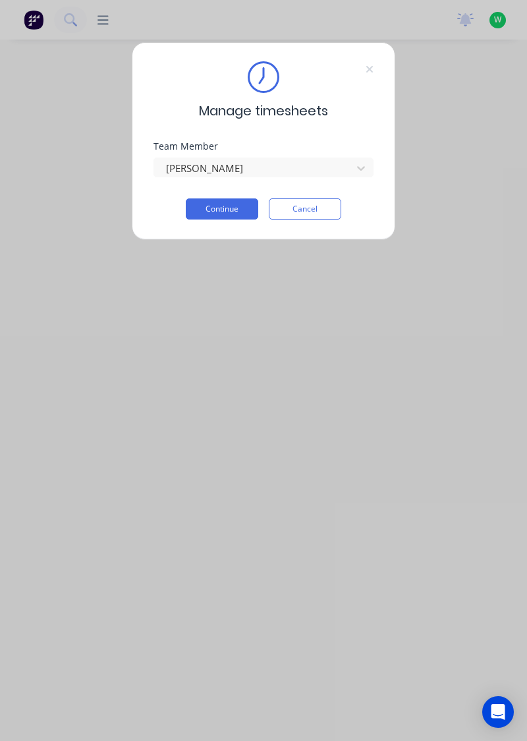
click at [233, 210] on button "Continue" at bounding box center [222, 208] width 73 height 21
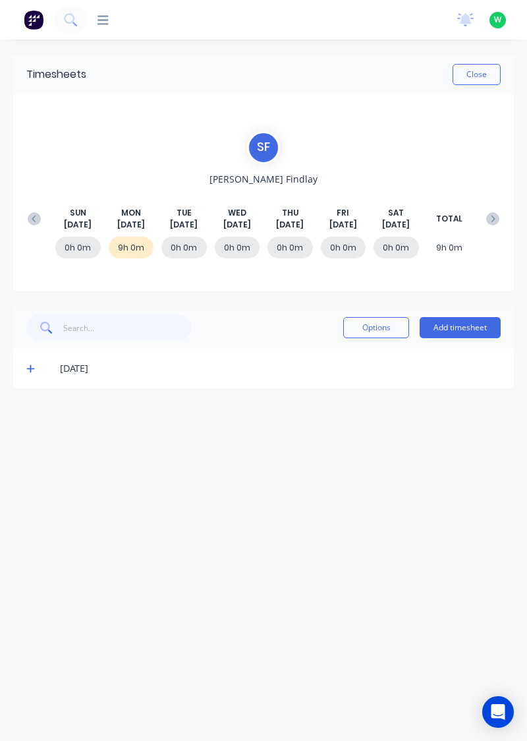
click at [33, 373] on span at bounding box center [32, 368] width 13 height 13
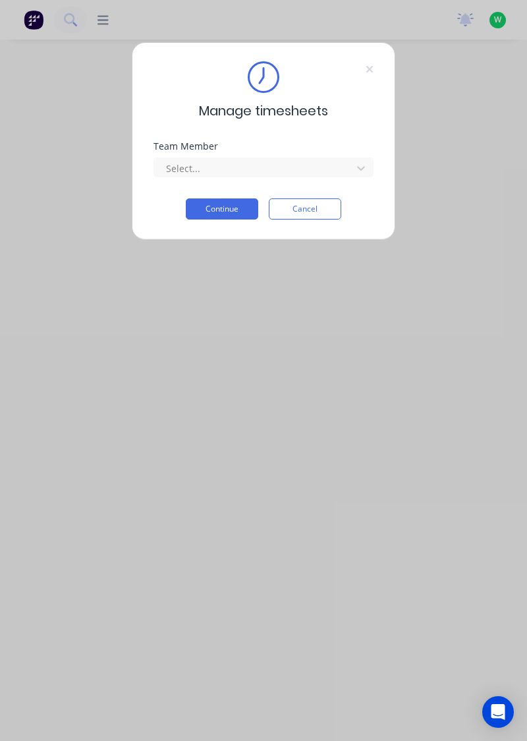
click at [311, 150] on div "Team Member Select..." at bounding box center [264, 160] width 220 height 36
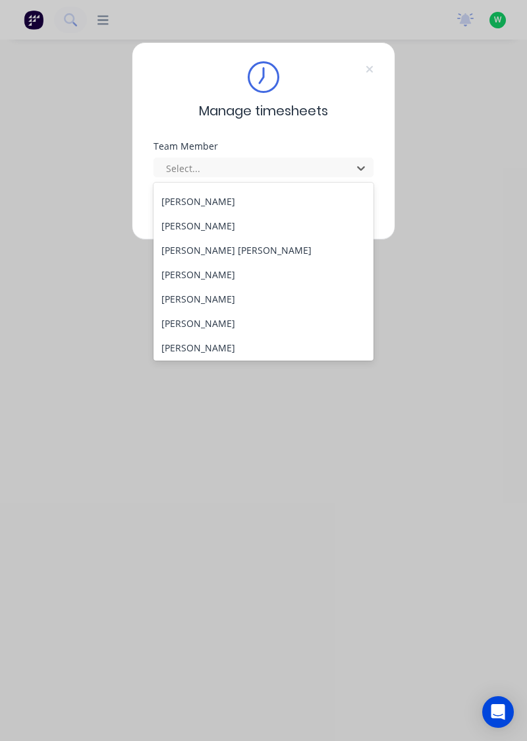
scroll to position [486, 0]
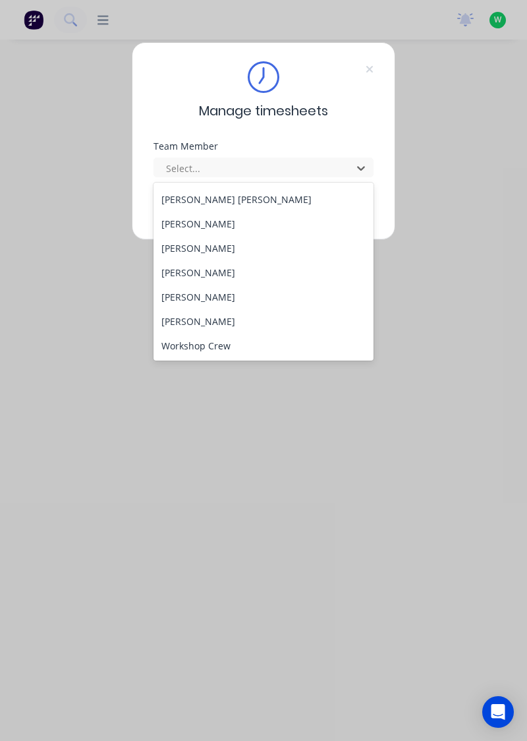
click at [212, 293] on div "[PERSON_NAME]" at bounding box center [264, 297] width 221 height 24
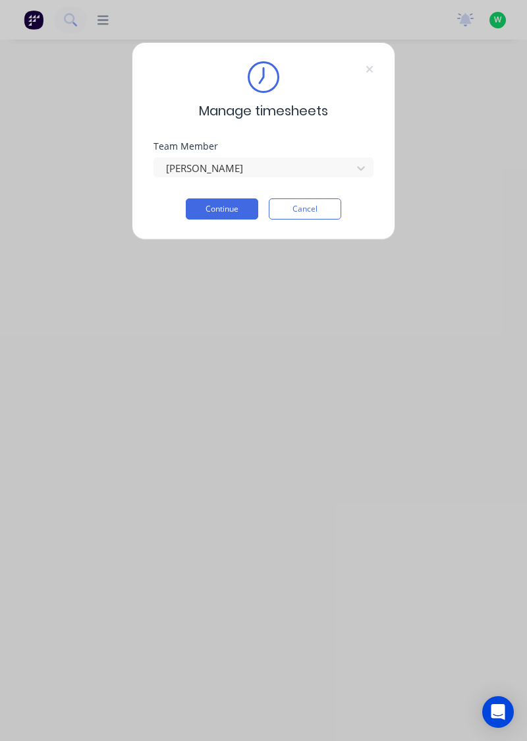
click at [238, 203] on button "Continue" at bounding box center [222, 208] width 73 height 21
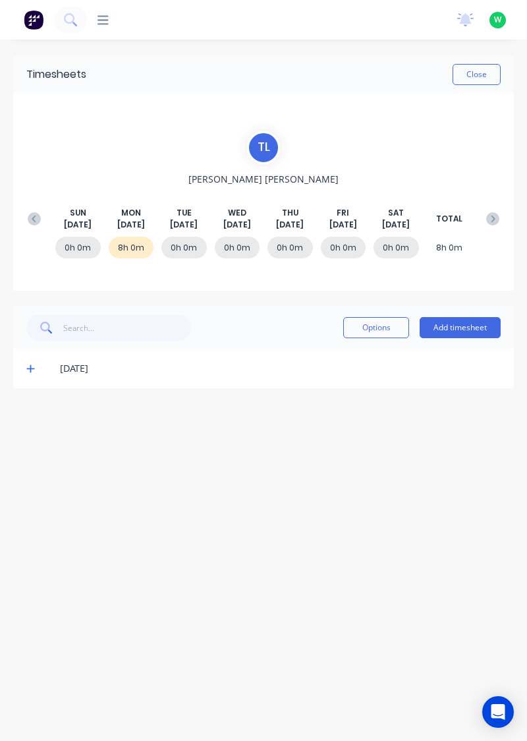
click at [26, 365] on icon at bounding box center [30, 368] width 9 height 9
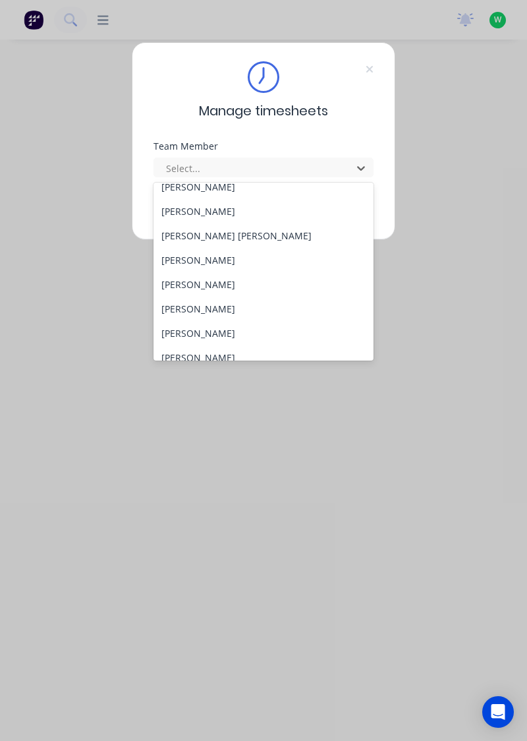
scroll to position [486, 0]
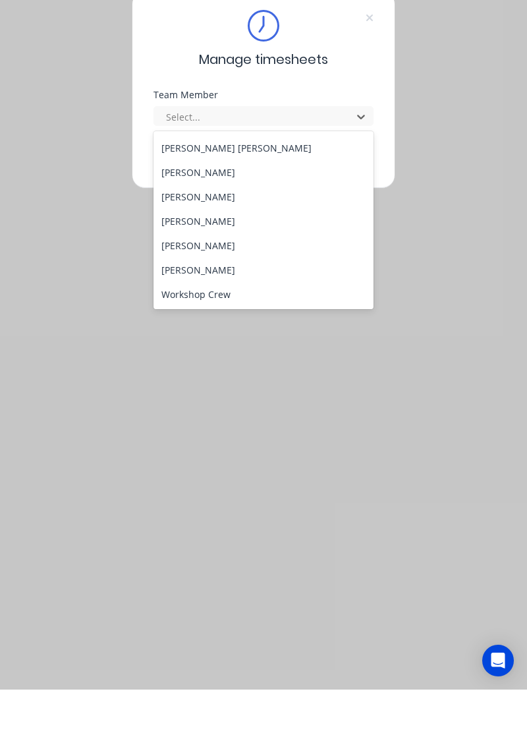
click at [211, 314] on div "[PERSON_NAME]" at bounding box center [264, 321] width 221 height 24
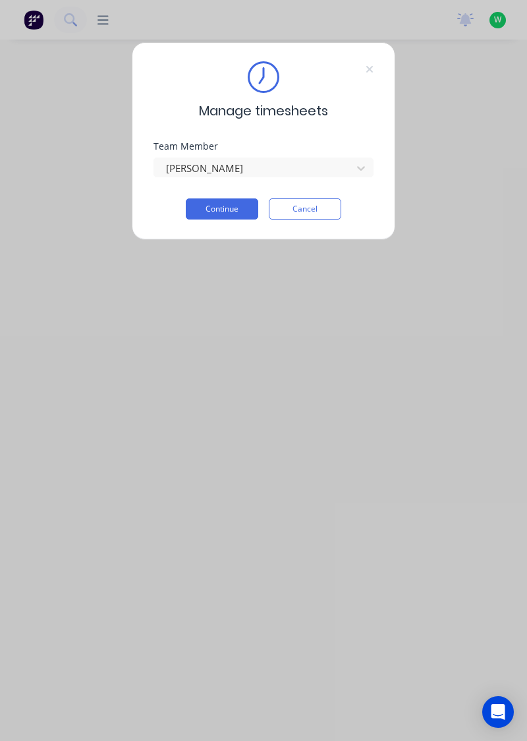
click at [225, 204] on button "Continue" at bounding box center [222, 208] width 73 height 21
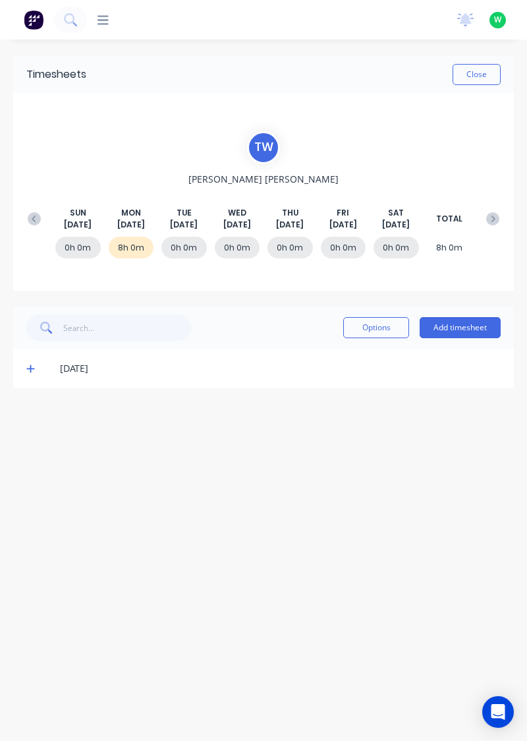
click at [33, 362] on span at bounding box center [32, 368] width 13 height 13
